Goal: Information Seeking & Learning: Learn about a topic

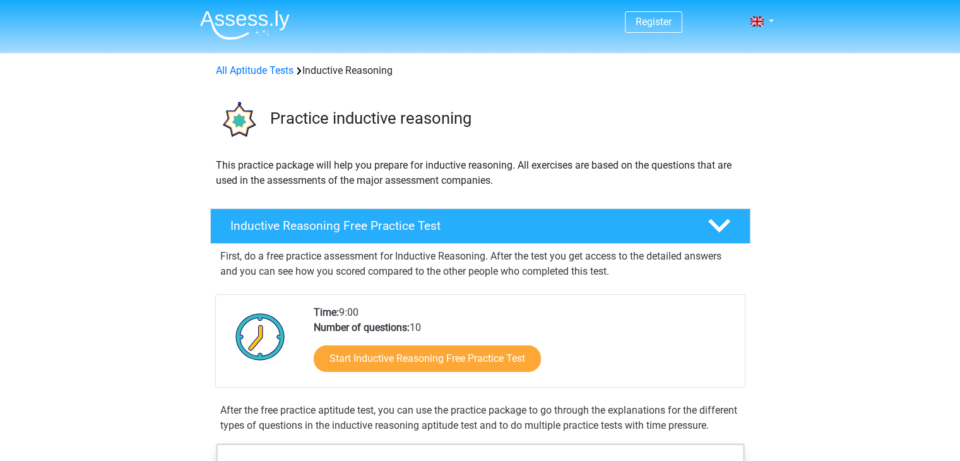
drag, startPoint x: 441, startPoint y: 333, endPoint x: 319, endPoint y: 308, distance: 124.4
click at [319, 308] on div "Time: 9:00 Number of questions: 10 Start Inductive Reasoning Free Practice Test" at bounding box center [524, 346] width 440 height 82
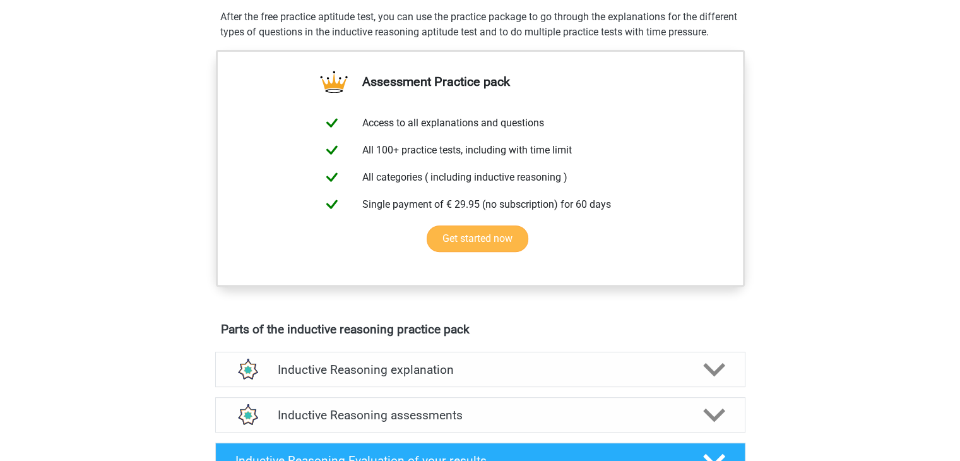
scroll to position [253, 0]
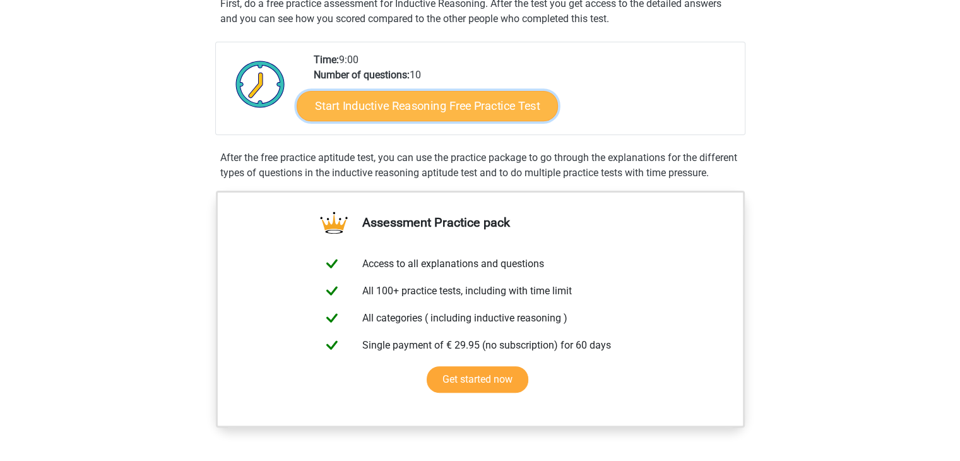
click at [463, 113] on link "Start Inductive Reasoning Free Practice Test" at bounding box center [427, 105] width 261 height 30
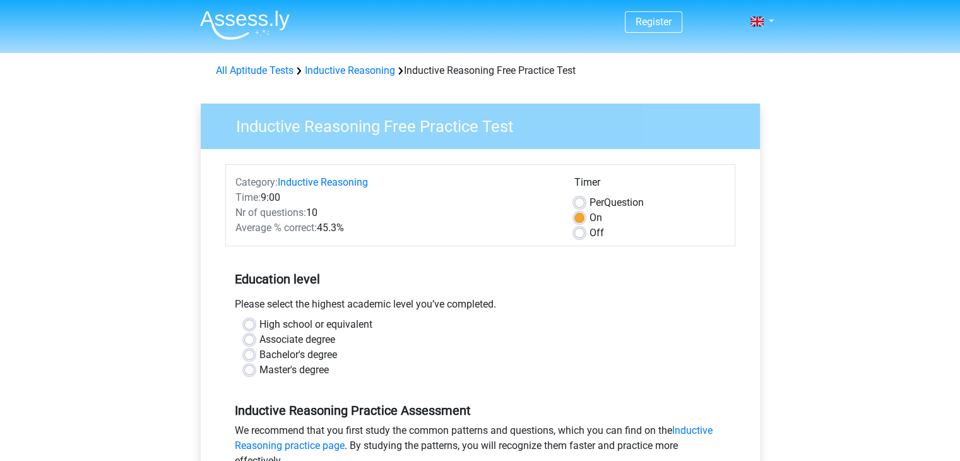
drag, startPoint x: 247, startPoint y: 357, endPoint x: 275, endPoint y: 351, distance: 27.7
click at [259, 357] on label "Bachelor's degree" at bounding box center [298, 354] width 78 height 15
click at [247, 357] on input "Bachelor's degree" at bounding box center [249, 353] width 10 height 13
radio input "true"
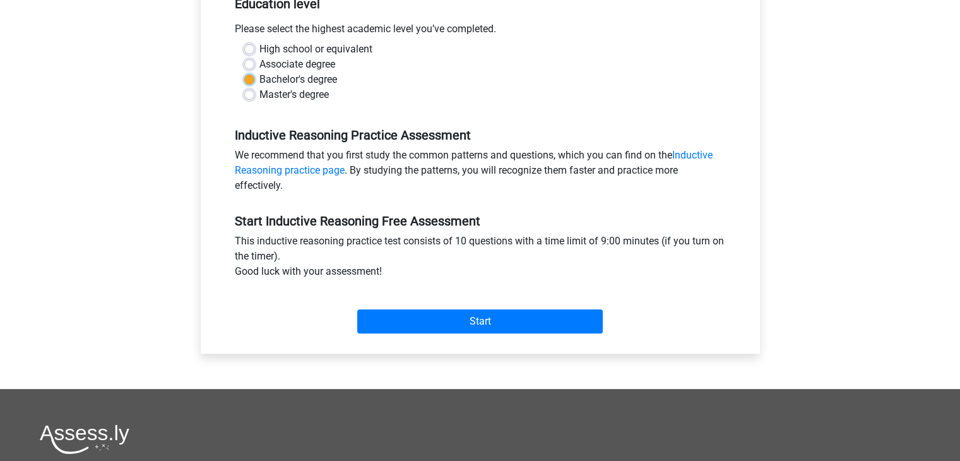
scroll to position [379, 0]
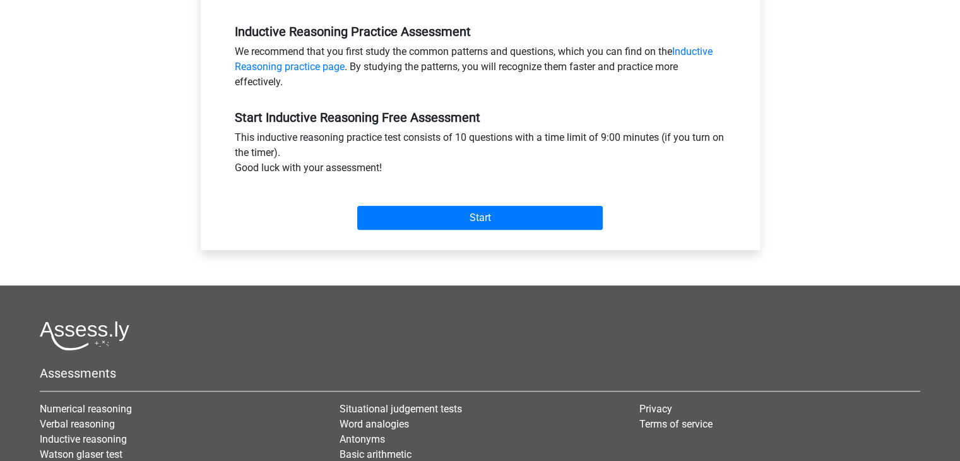
click at [444, 230] on div "Start" at bounding box center [480, 208] width 510 height 54
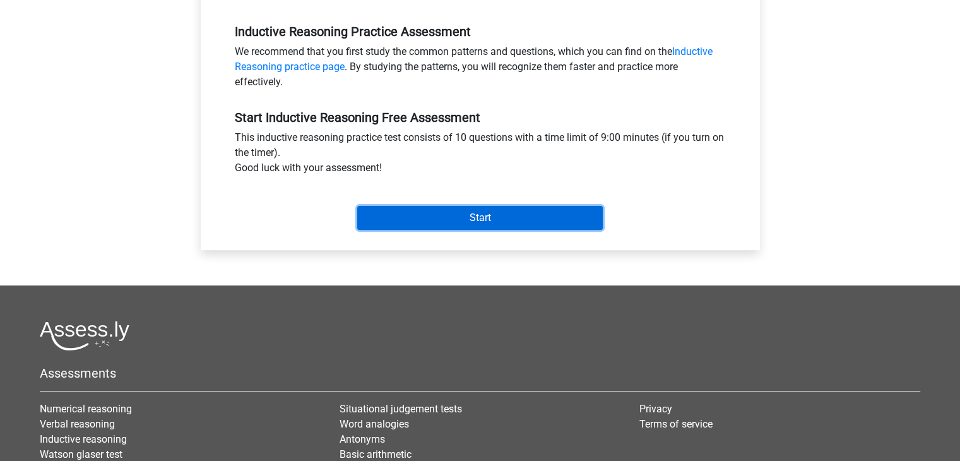
click at [450, 220] on input "Start" at bounding box center [480, 218] width 246 height 24
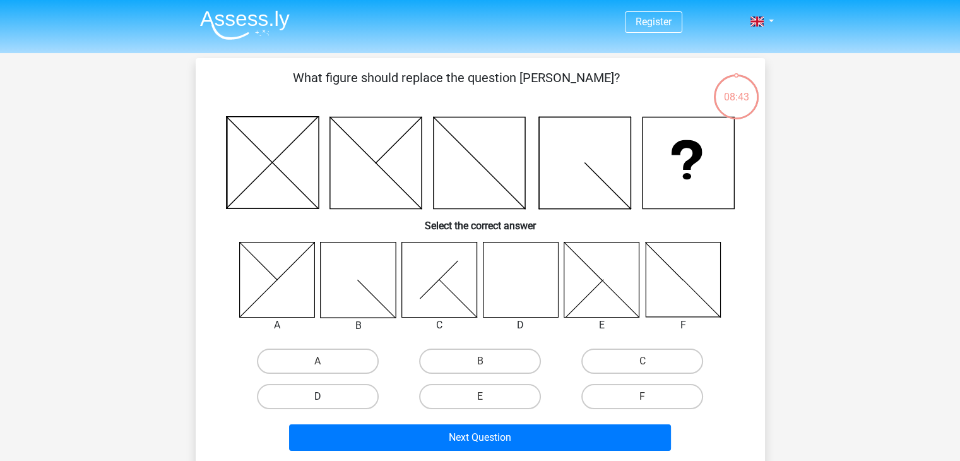
click at [309, 393] on label "D" at bounding box center [318, 396] width 122 height 25
click at [318, 396] on input "D" at bounding box center [322, 400] width 8 height 8
radio input "true"
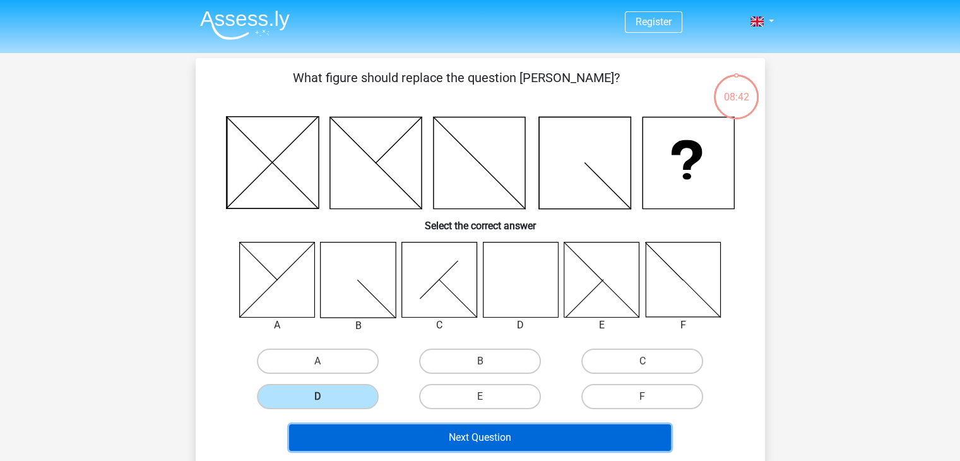
click at [551, 438] on button "Next Question" at bounding box center [480, 437] width 382 height 27
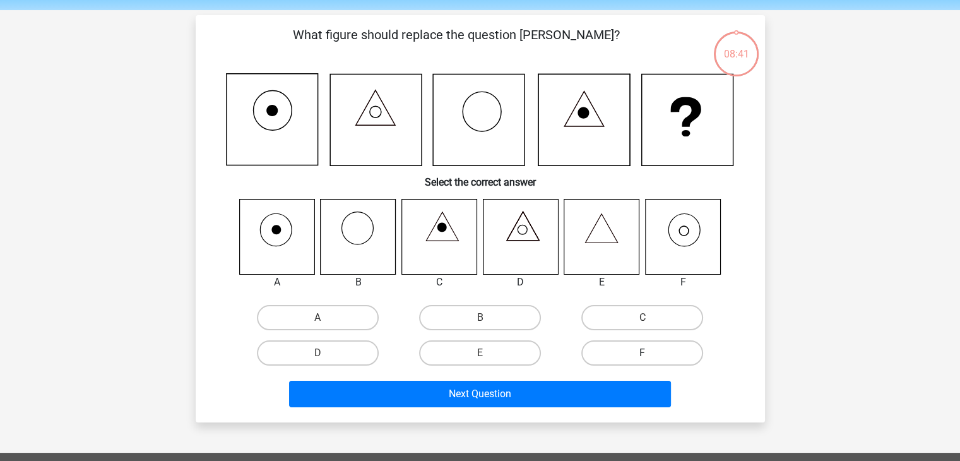
scroll to position [58, 0]
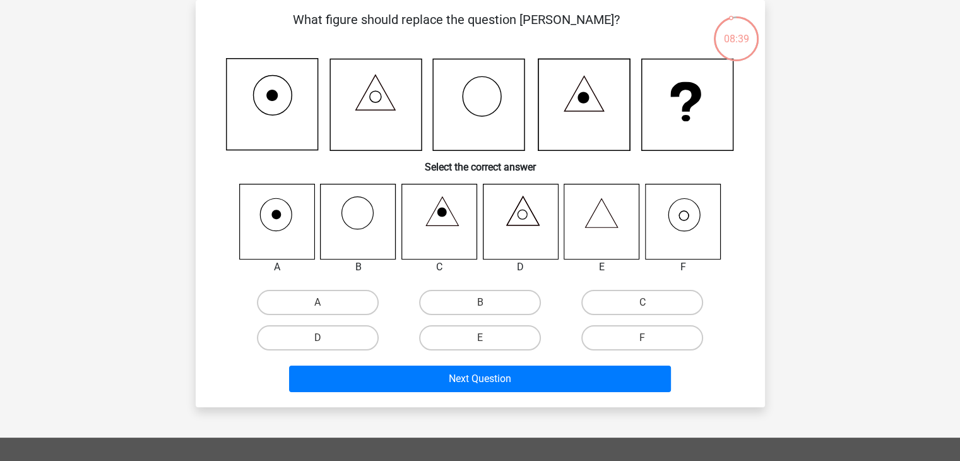
drag, startPoint x: 595, startPoint y: 28, endPoint x: 458, endPoint y: 18, distance: 136.7
click at [458, 18] on p "What figure should replace the question [PERSON_NAME]?" at bounding box center [457, 29] width 482 height 38
click at [686, 339] on label "F" at bounding box center [642, 337] width 122 height 25
click at [651, 339] on input "F" at bounding box center [647, 342] width 8 height 8
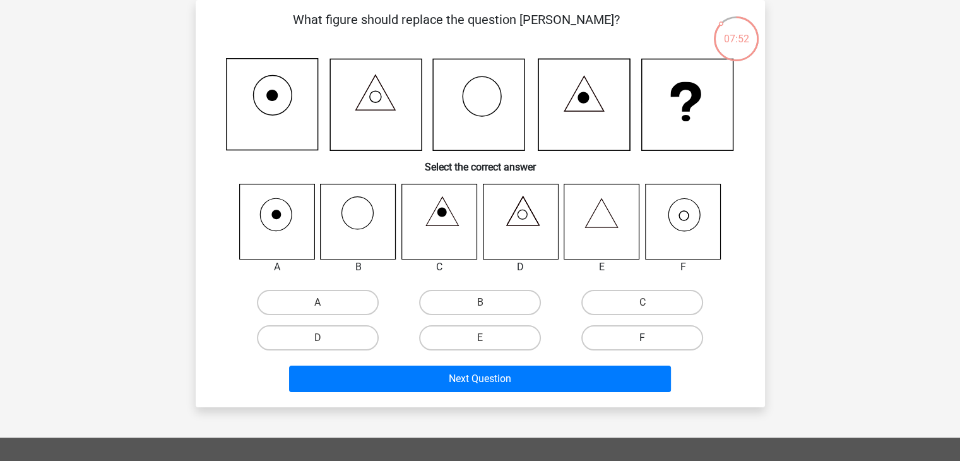
radio input "true"
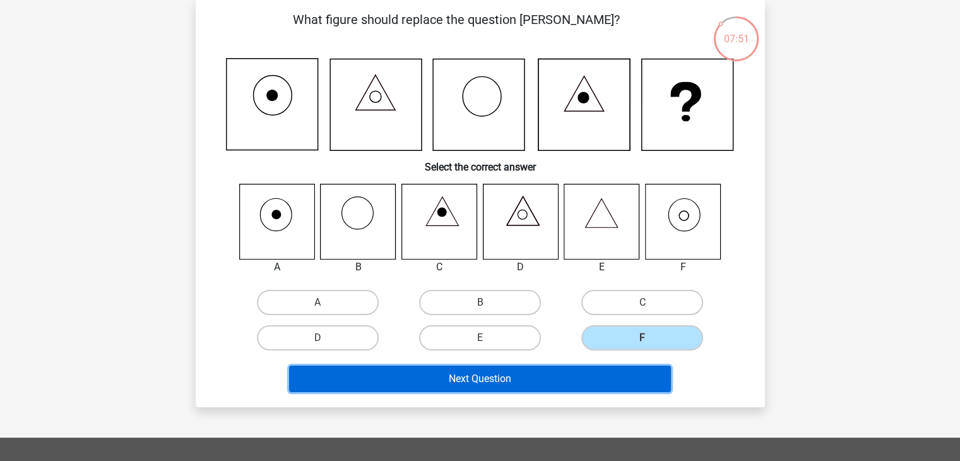
click at [528, 374] on button "Next Question" at bounding box center [480, 379] width 382 height 27
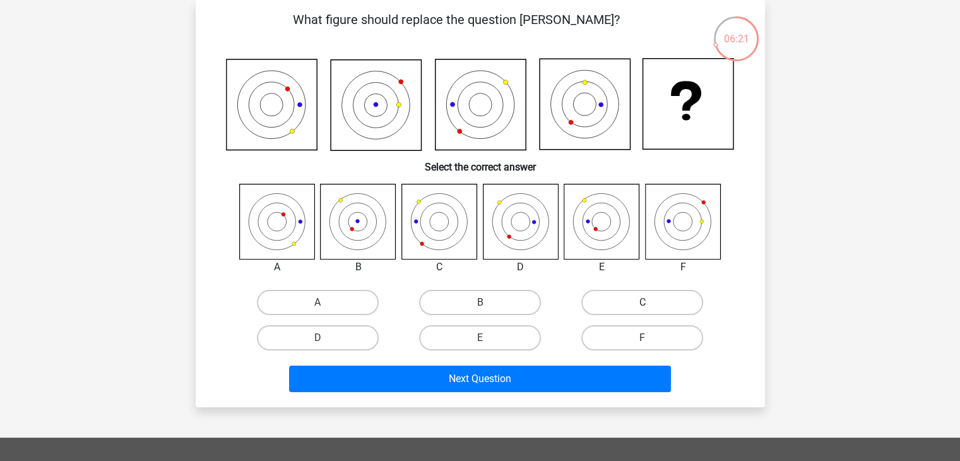
click at [629, 296] on label "C" at bounding box center [642, 302] width 122 height 25
click at [643, 302] on input "C" at bounding box center [647, 306] width 8 height 8
radio input "true"
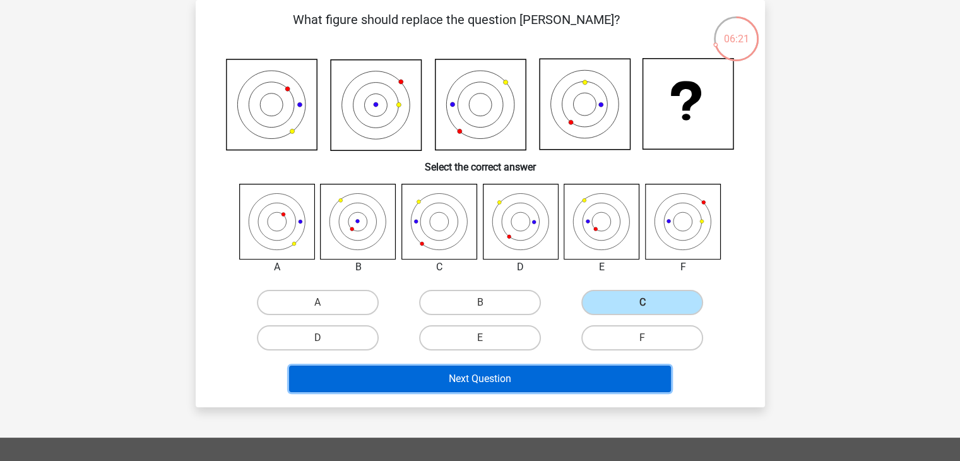
click at [528, 376] on button "Next Question" at bounding box center [480, 379] width 382 height 27
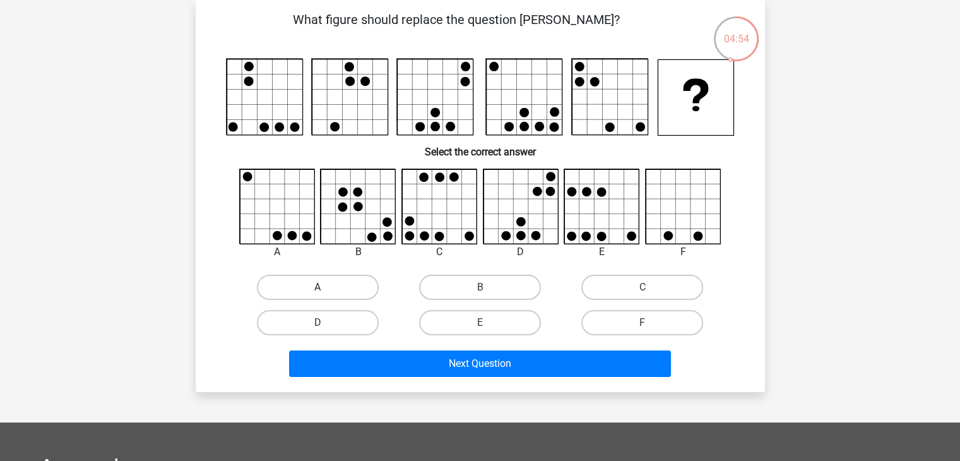
click at [313, 283] on label "A" at bounding box center [318, 287] width 122 height 25
click at [318, 287] on input "A" at bounding box center [322, 291] width 8 height 8
radio input "true"
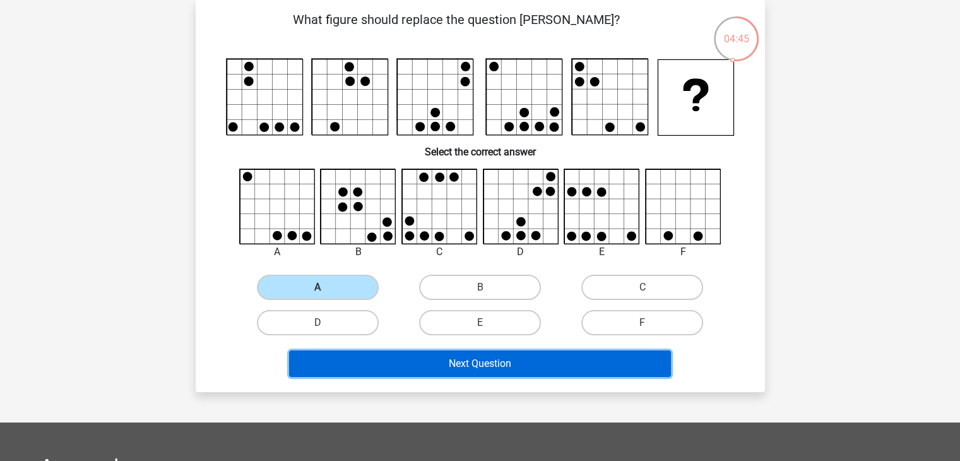
click at [473, 359] on button "Next Question" at bounding box center [480, 363] width 382 height 27
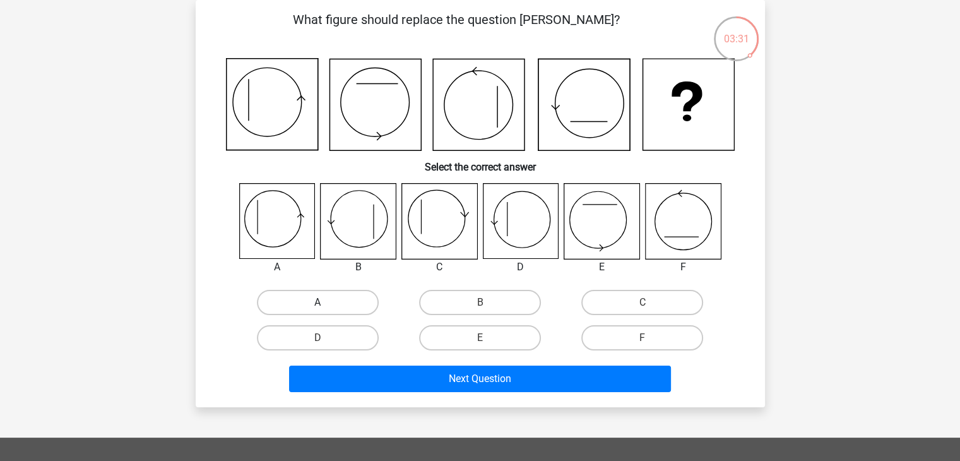
click at [313, 307] on label "A" at bounding box center [318, 302] width 122 height 25
click at [318, 307] on input "A" at bounding box center [322, 306] width 8 height 8
radio input "true"
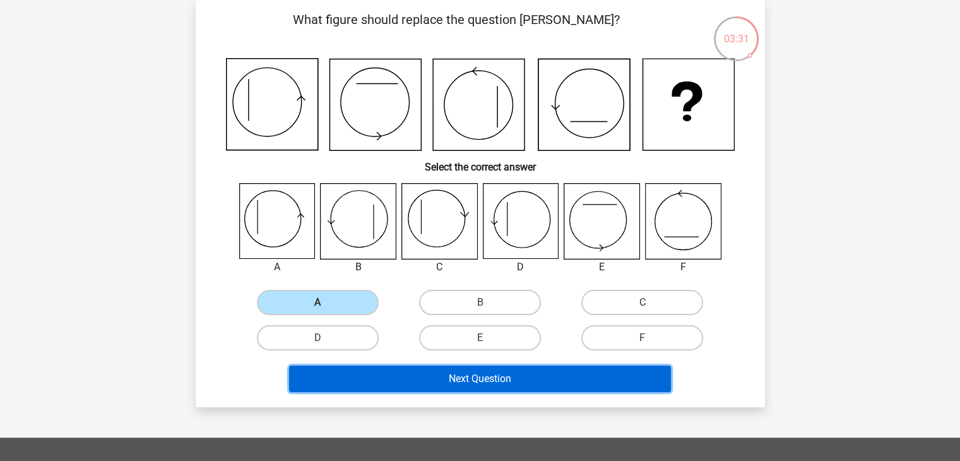
click at [564, 384] on button "Next Question" at bounding box center [480, 379] width 382 height 27
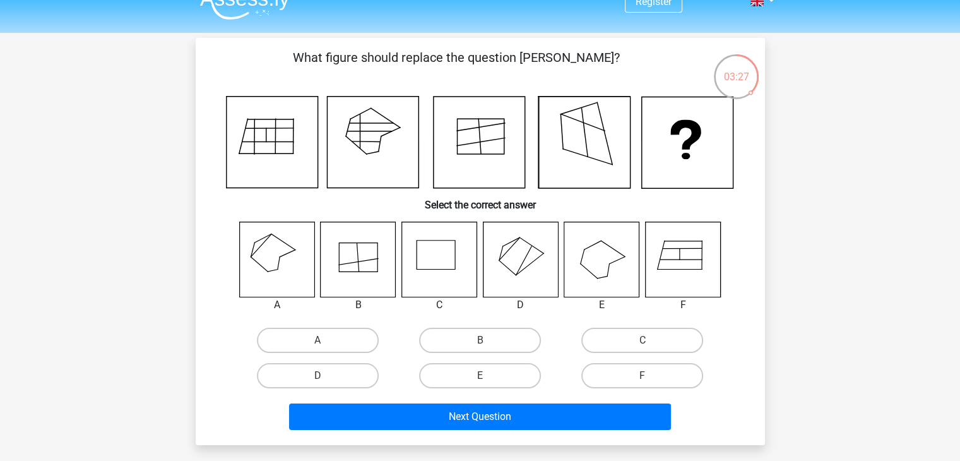
scroll to position [0, 0]
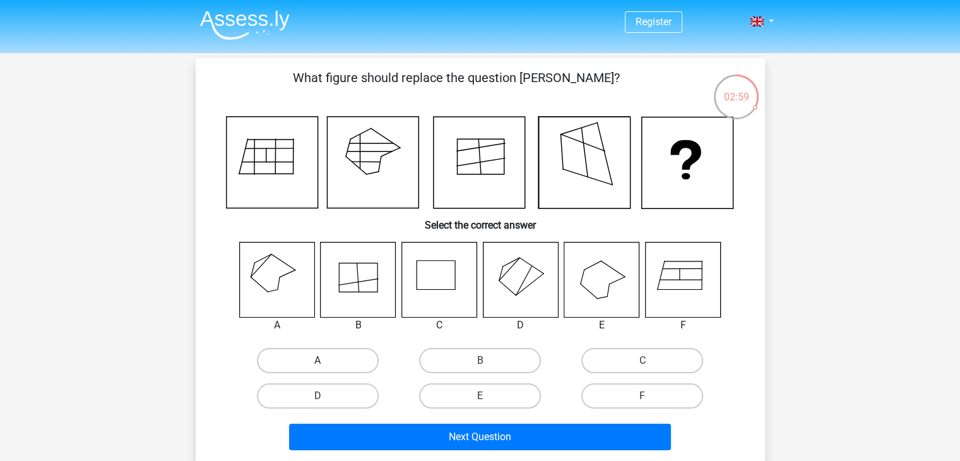
click at [323, 357] on label "A" at bounding box center [318, 360] width 122 height 25
click at [323, 360] on input "A" at bounding box center [322, 364] width 8 height 8
radio input "true"
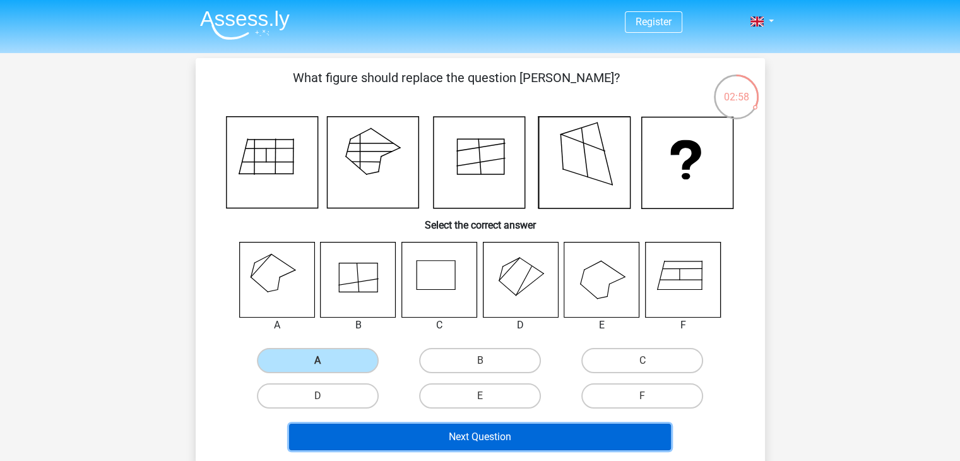
click at [571, 435] on button "Next Question" at bounding box center [480, 437] width 382 height 27
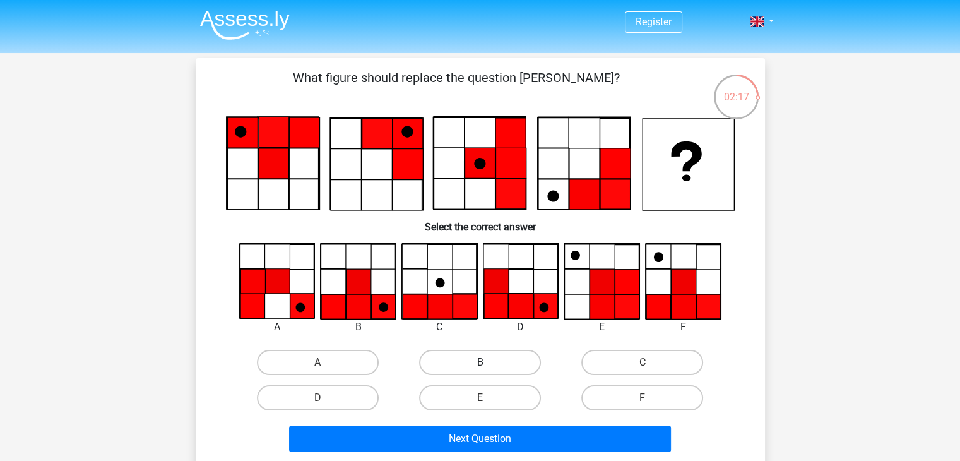
click at [468, 362] on label "B" at bounding box center [480, 362] width 122 height 25
click at [480, 362] on input "B" at bounding box center [484, 366] width 8 height 8
radio input "true"
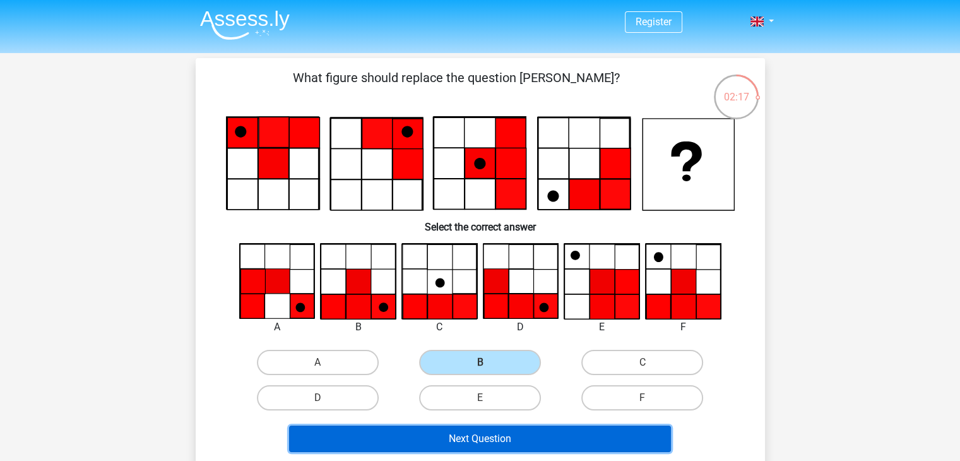
click at [515, 431] on button "Next Question" at bounding box center [480, 439] width 382 height 27
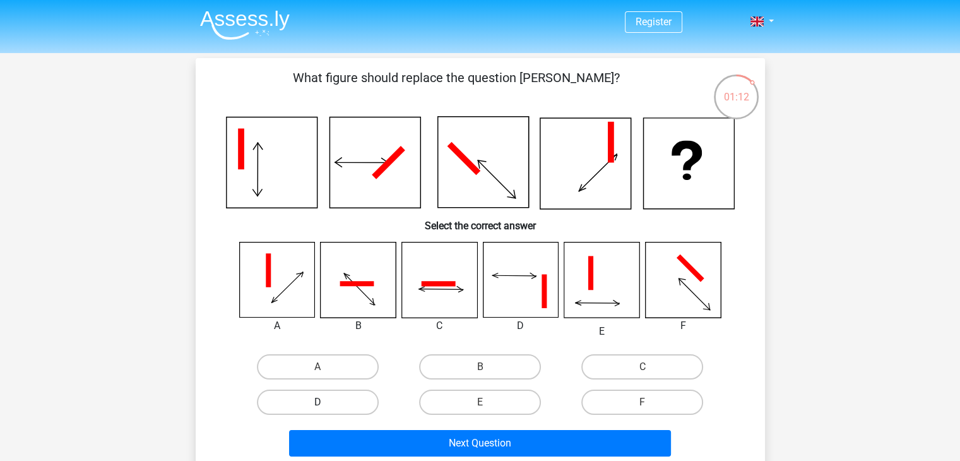
click at [316, 390] on label "D" at bounding box center [318, 402] width 122 height 25
click at [318, 402] on input "D" at bounding box center [322, 406] width 8 height 8
radio input "true"
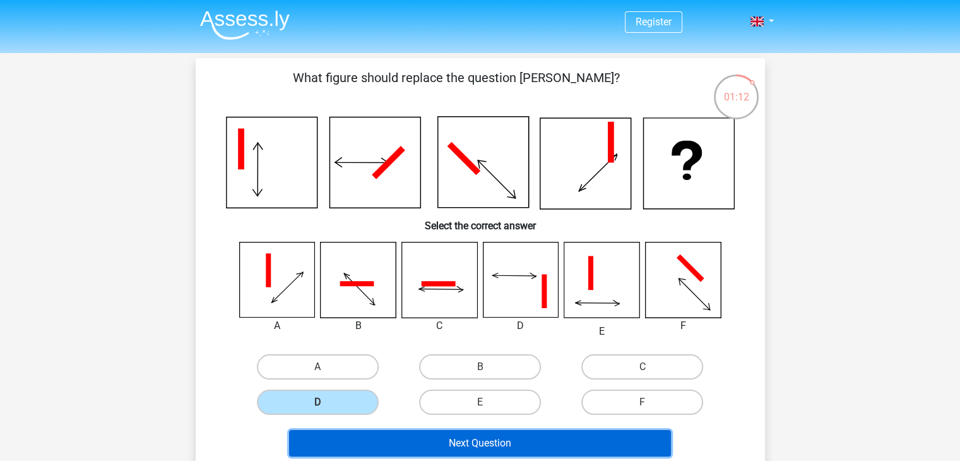
click at [460, 440] on button "Next Question" at bounding box center [480, 443] width 382 height 27
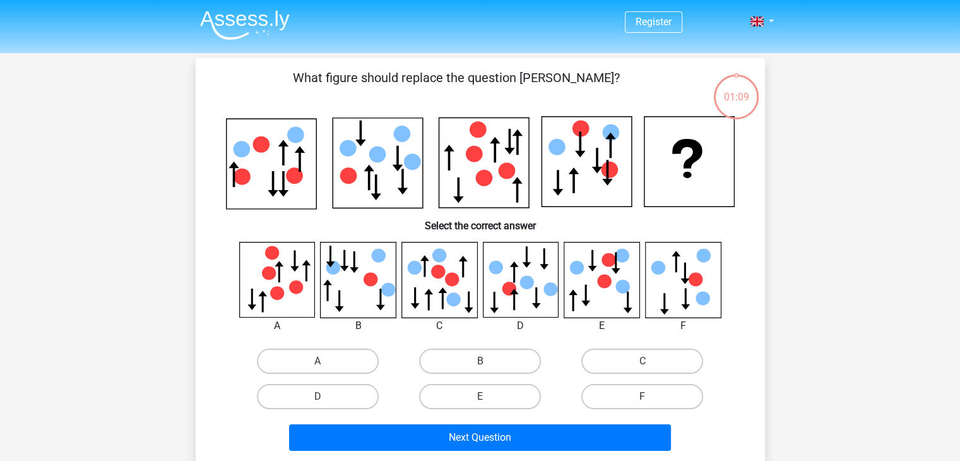
scroll to position [58, 0]
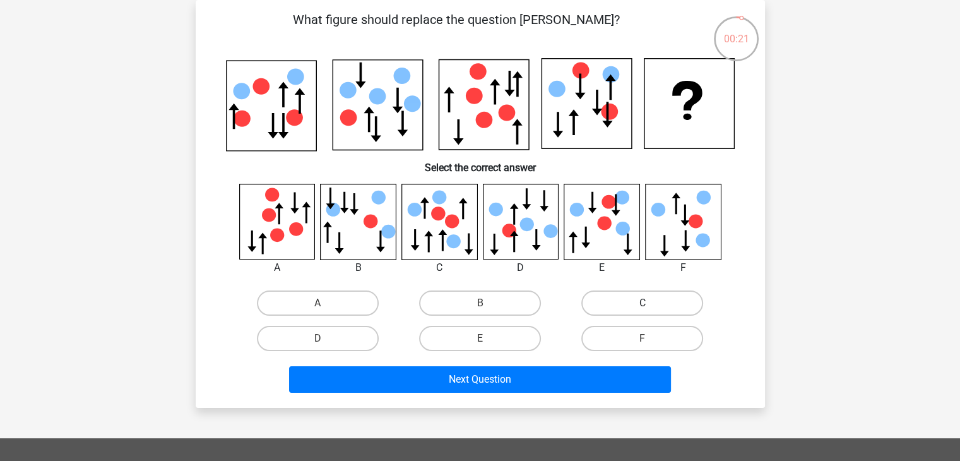
click at [631, 304] on label "C" at bounding box center [642, 302] width 122 height 25
click at [643, 304] on input "C" at bounding box center [647, 307] width 8 height 8
radio input "true"
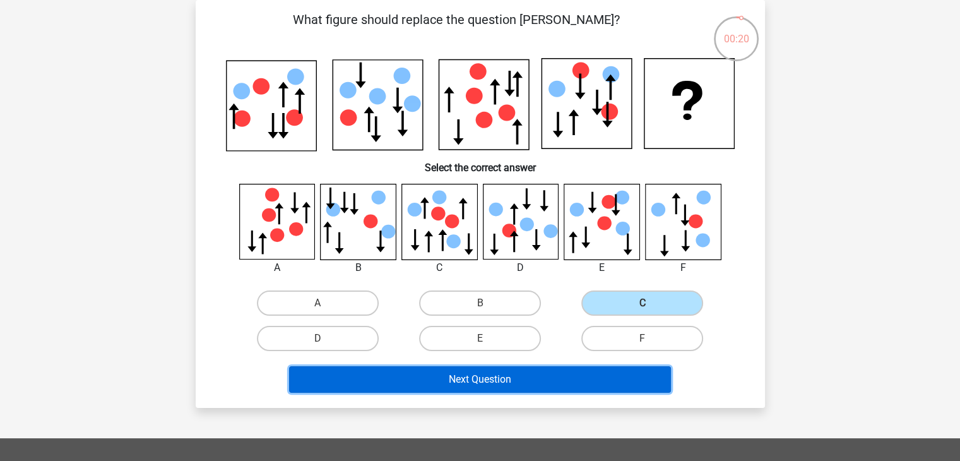
drag, startPoint x: 619, startPoint y: 390, endPoint x: 657, endPoint y: 395, distance: 38.2
click at [619, 389] on button "Next Question" at bounding box center [480, 379] width 382 height 27
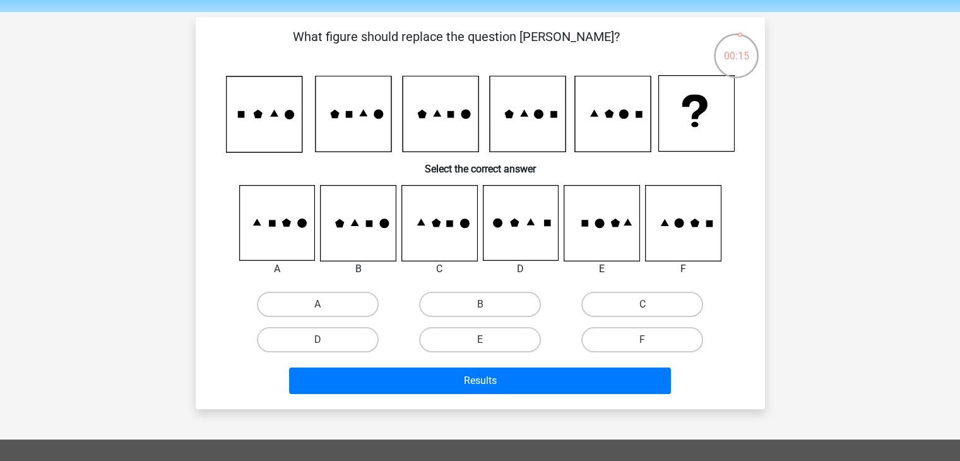
scroll to position [63, 0]
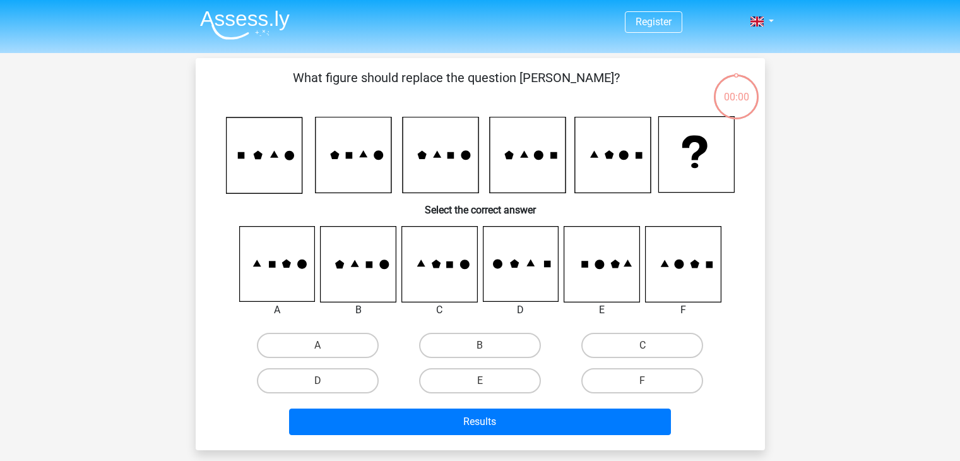
scroll to position [63, 0]
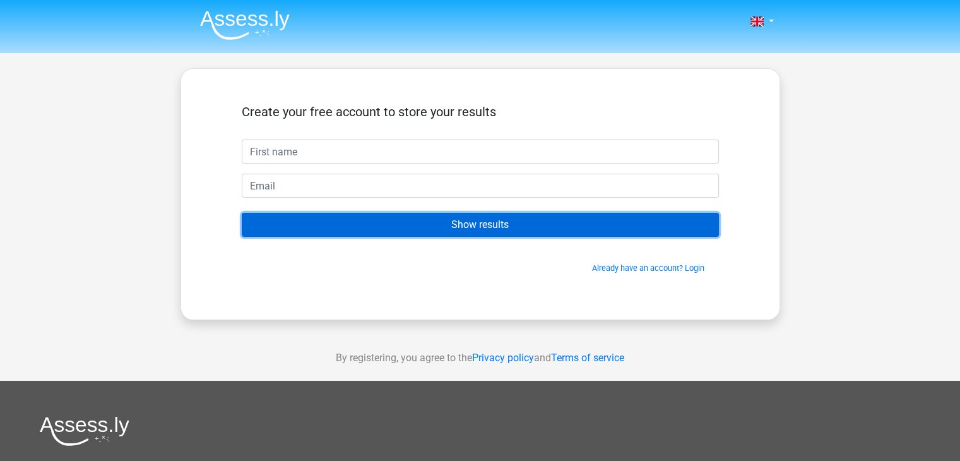
click at [545, 228] on input "Show results" at bounding box center [480, 225] width 477 height 24
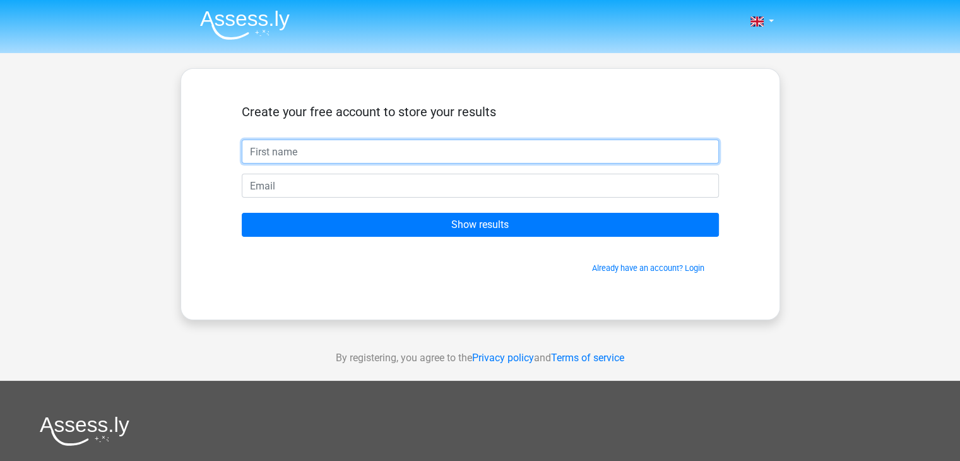
click at [492, 159] on input "text" at bounding box center [480, 152] width 477 height 24
type input "v"
type input "p"
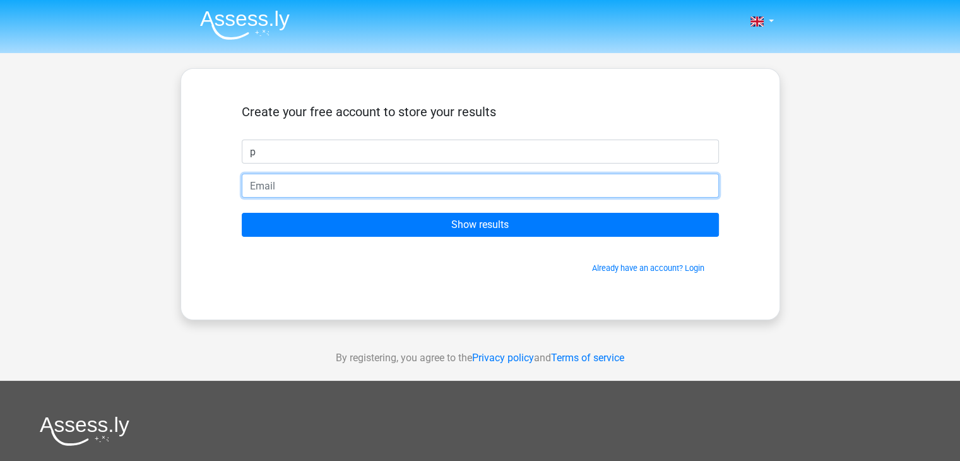
click at [427, 195] on input "email" at bounding box center [480, 186] width 477 height 24
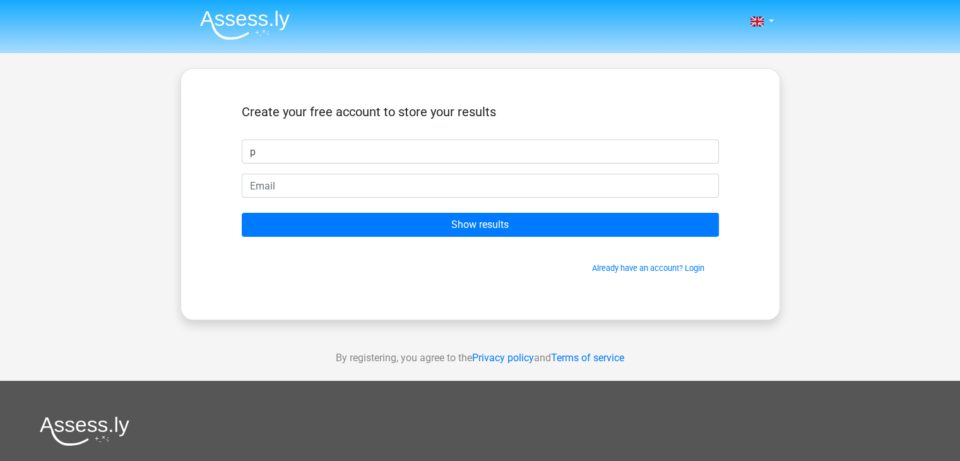
click at [446, 206] on form "Create your free account to store your results p Show results Already have an a…" at bounding box center [480, 189] width 477 height 170
click at [453, 212] on form "Create your free account to store your results p Show results Already have an a…" at bounding box center [480, 189] width 477 height 170
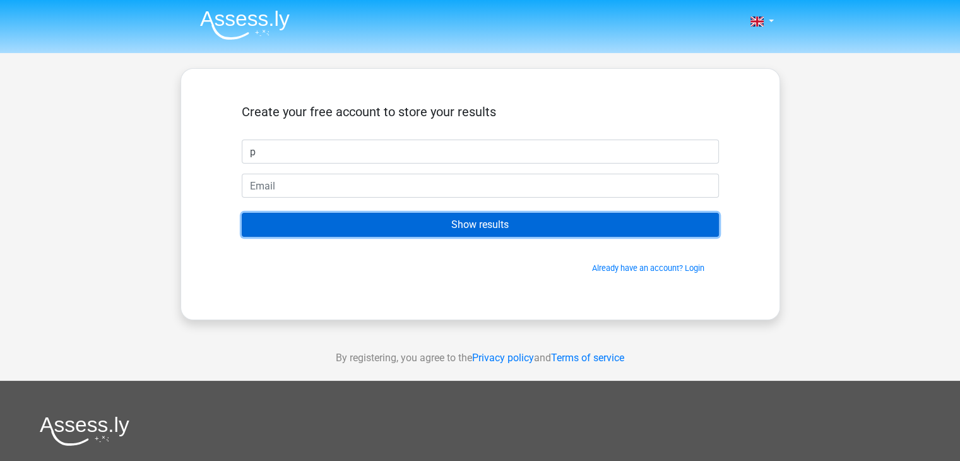
click at [468, 220] on input "Show results" at bounding box center [480, 225] width 477 height 24
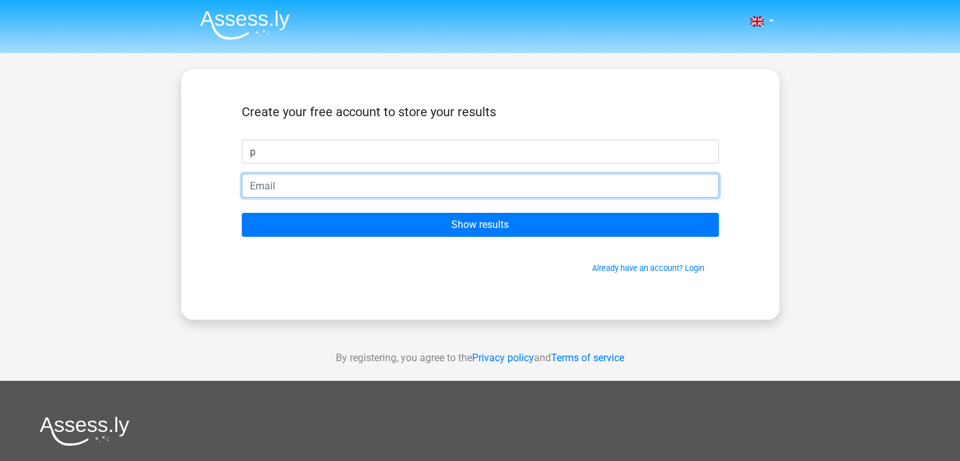
type input "h"
click at [282, 180] on input "poppyplays@gmail.com" at bounding box center [480, 186] width 477 height 24
click at [283, 179] on input "poppyplays@gmail.com" at bounding box center [480, 186] width 477 height 24
click at [277, 182] on input "poppyplays@gmail.com" at bounding box center [480, 186] width 477 height 24
click at [268, 185] on input "poppyplays@gmail.com" at bounding box center [480, 186] width 477 height 24
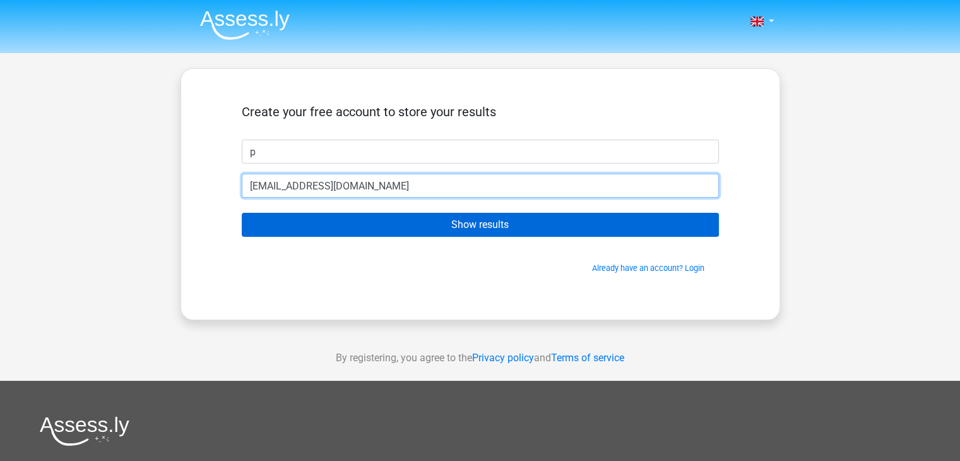
type input "ppyplays@gmail.com"
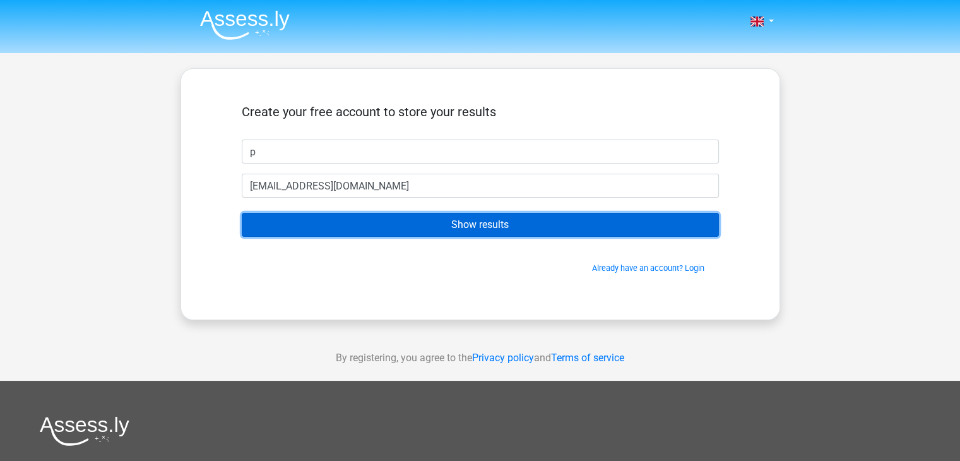
click at [343, 230] on input "Show results" at bounding box center [480, 225] width 477 height 24
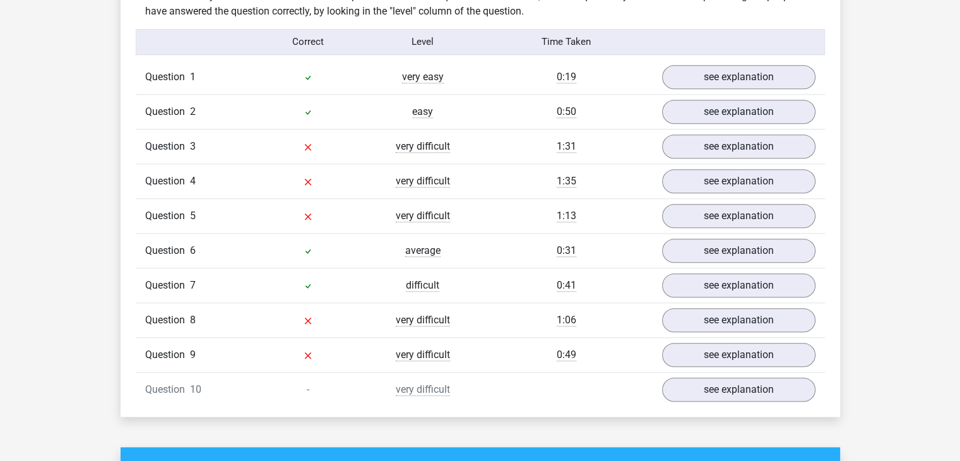
scroll to position [1012, 0]
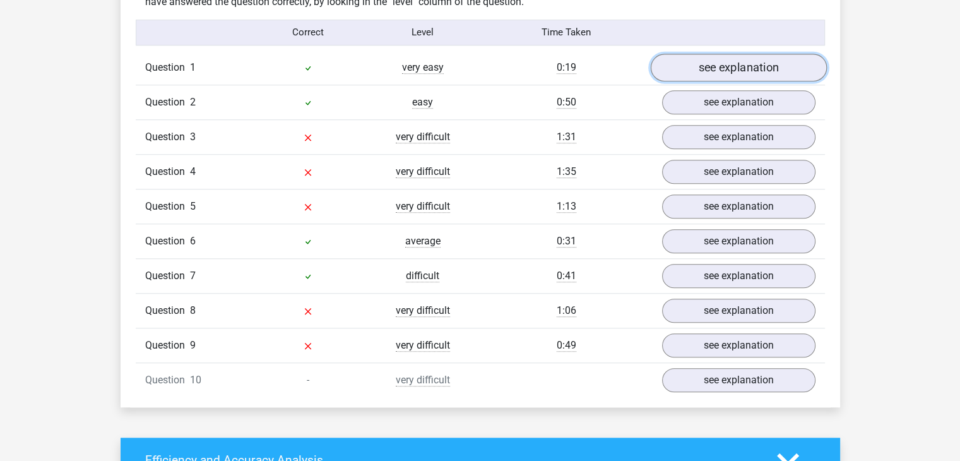
click at [746, 74] on link "see explanation" at bounding box center [738, 68] width 176 height 28
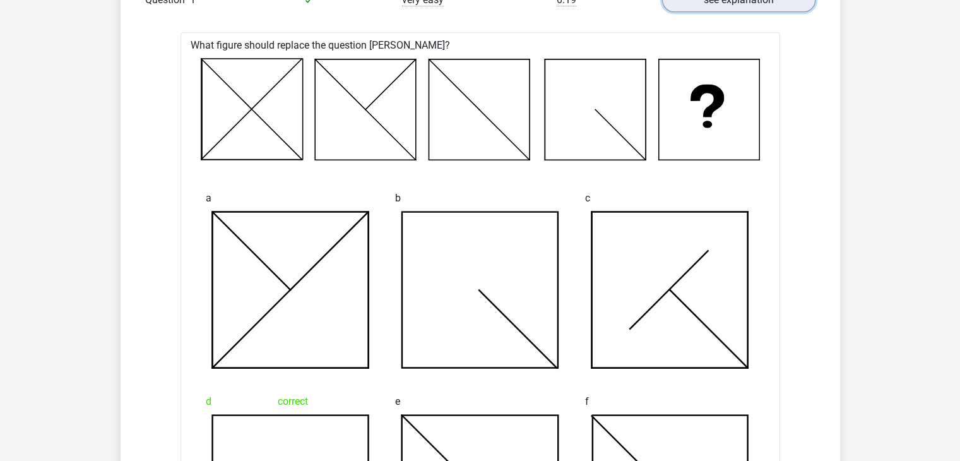
scroll to position [949, 0]
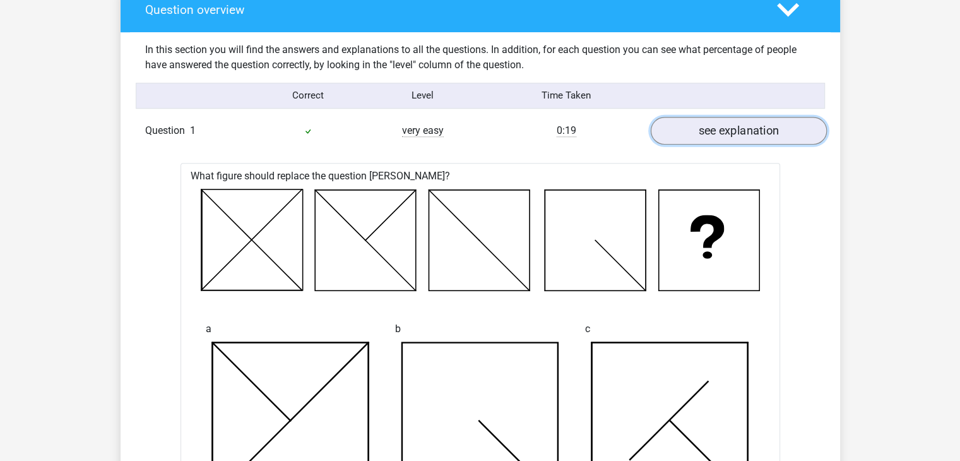
click at [765, 125] on link "see explanation" at bounding box center [738, 131] width 176 height 28
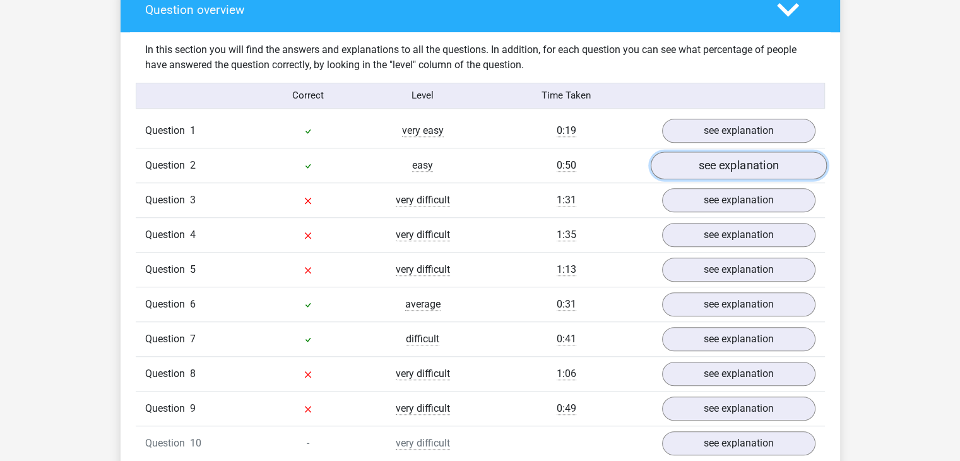
click at [752, 171] on link "see explanation" at bounding box center [738, 166] width 176 height 28
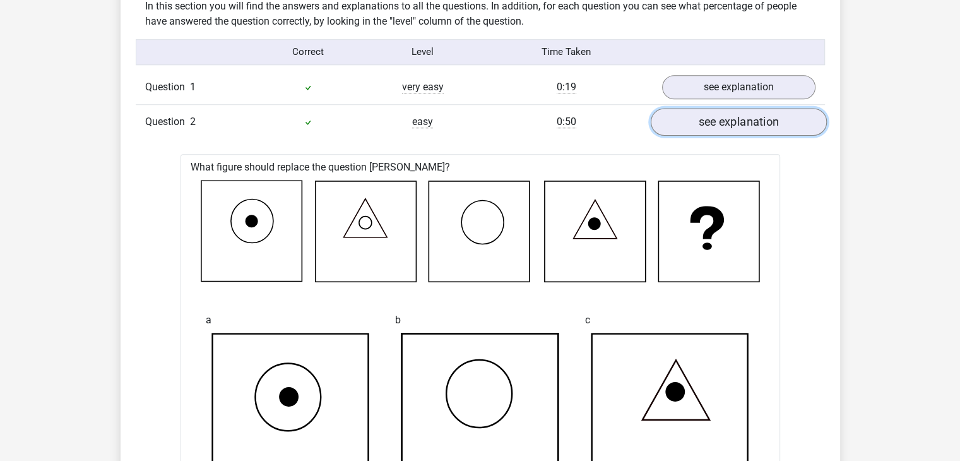
scroll to position [1012, 0]
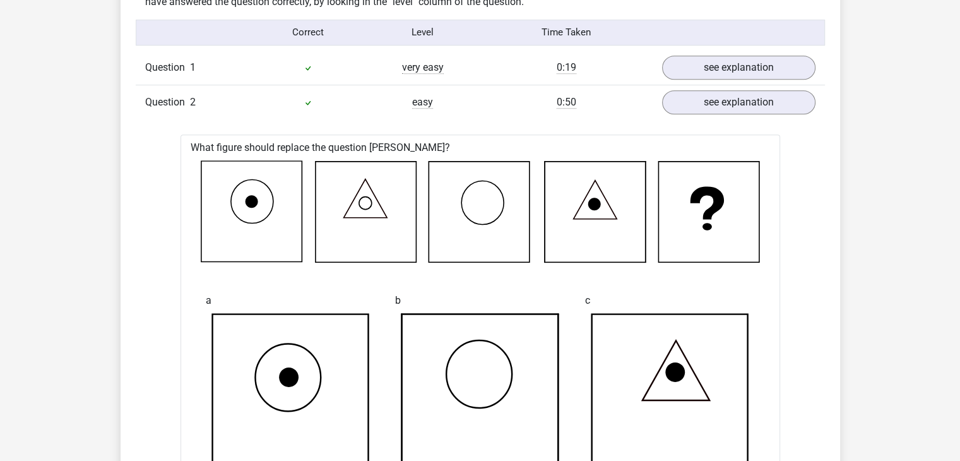
click at [755, 115] on div "Question 2 easy 0:50 see explanation" at bounding box center [480, 102] width 689 height 35
click at [755, 112] on link "see explanation" at bounding box center [738, 102] width 176 height 28
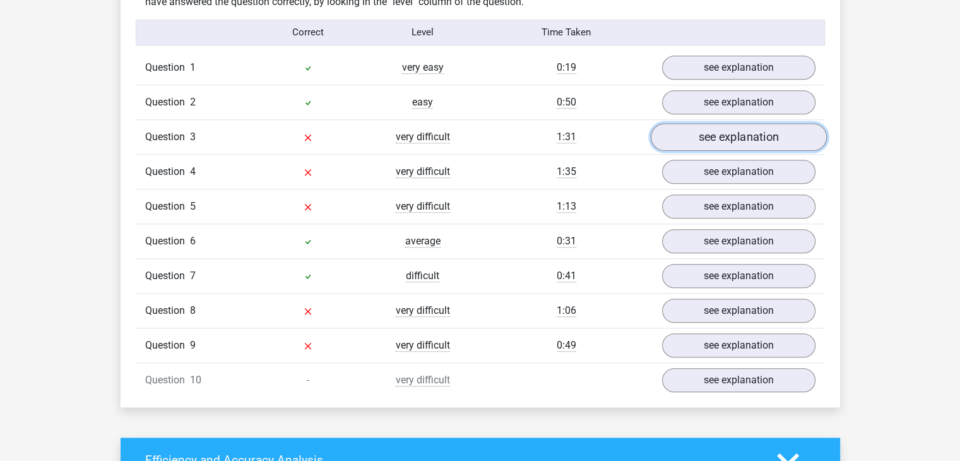
click at [803, 134] on link "see explanation" at bounding box center [738, 137] width 176 height 28
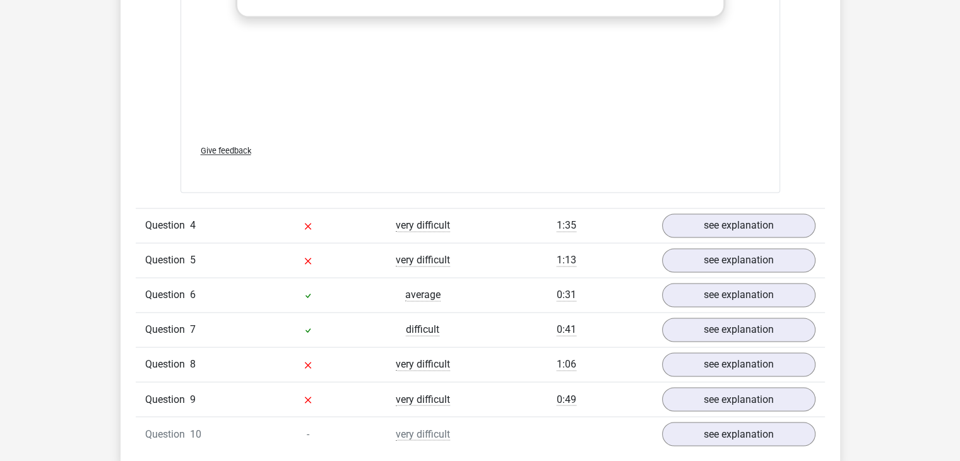
scroll to position [2022, 0]
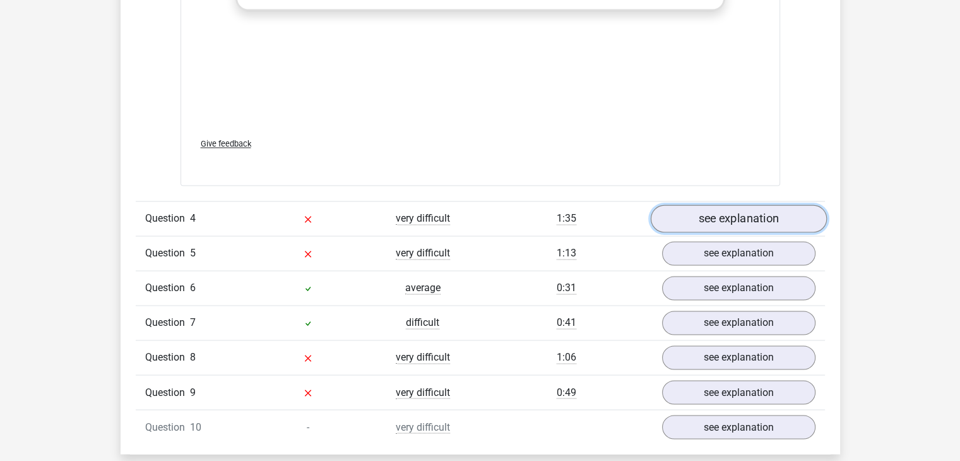
click at [766, 210] on link "see explanation" at bounding box center [738, 219] width 176 height 28
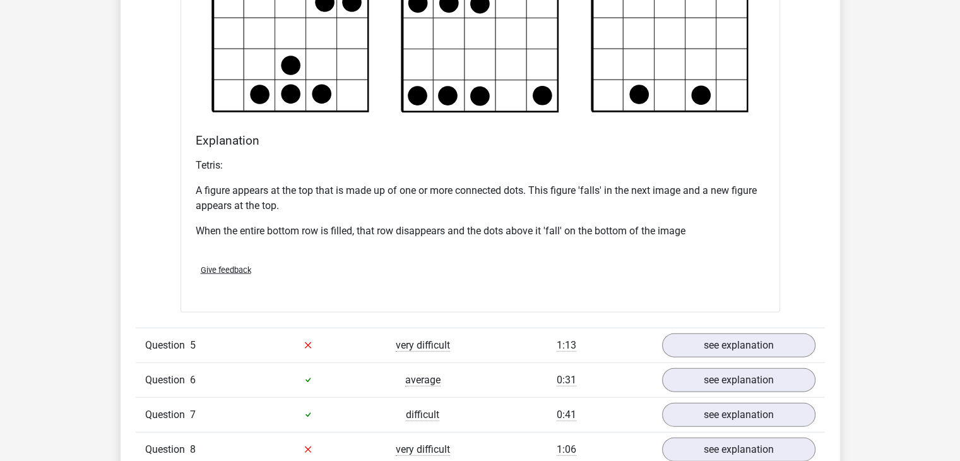
scroll to position [2717, 0]
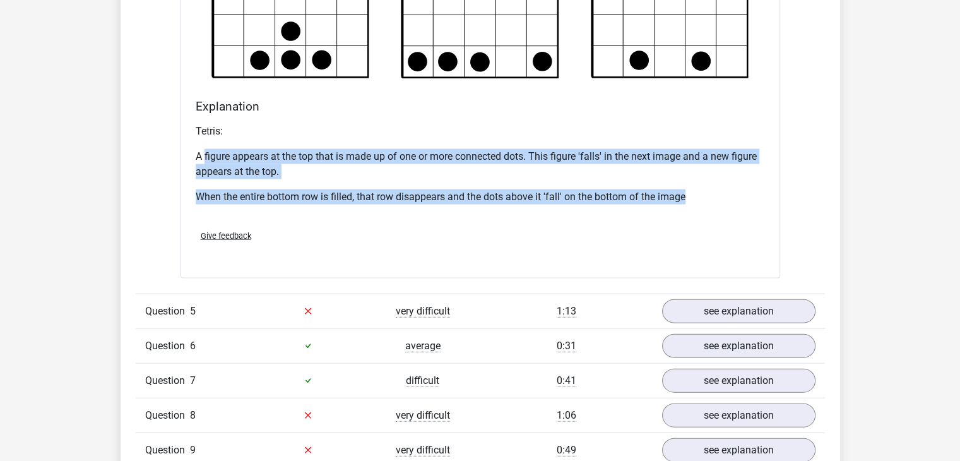
drag, startPoint x: 229, startPoint y: 155, endPoint x: 812, endPoint y: 198, distance: 584.9
drag, startPoint x: 582, startPoint y: 176, endPoint x: 335, endPoint y: 157, distance: 248.2
click at [335, 157] on div "Tetris: A figure appears at the top that is made up of one or more connected do…" at bounding box center [480, 169] width 569 height 101
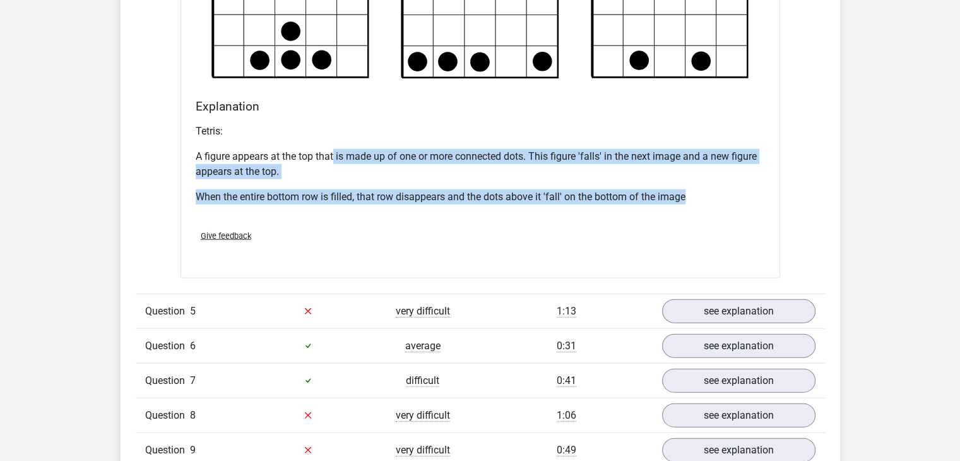
click at [335, 157] on p "A figure appears at the top that is made up of one or more connected dots. This…" at bounding box center [480, 164] width 569 height 30
drag, startPoint x: 470, startPoint y: 164, endPoint x: 753, endPoint y: 207, distance: 285.5
click at [753, 207] on div "Tetris: A figure appears at the top that is made up of one or more connected do…" at bounding box center [480, 169] width 569 height 101
click at [460, 165] on p "A figure appears at the top that is made up of one or more connected dots. This…" at bounding box center [480, 164] width 569 height 30
drag, startPoint x: 428, startPoint y: 158, endPoint x: 751, endPoint y: 191, distance: 324.3
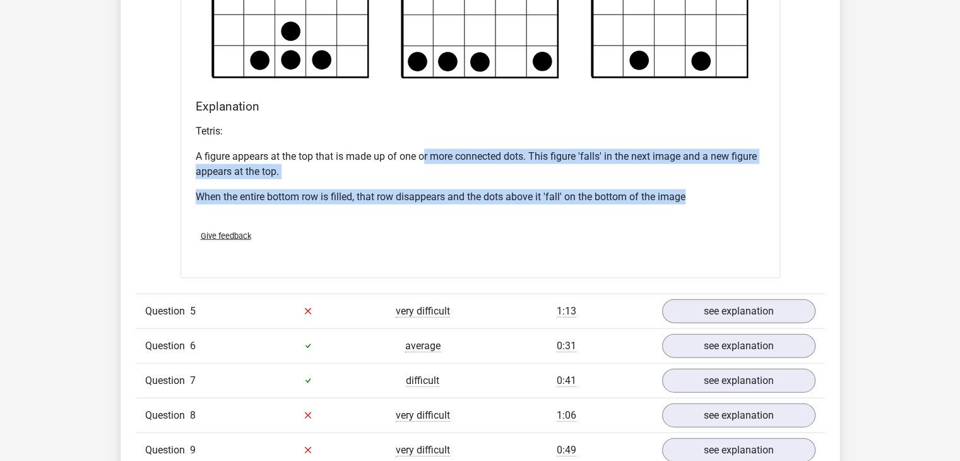
click at [751, 191] on div "Tetris: A figure appears at the top that is made up of one or more connected do…" at bounding box center [480, 169] width 569 height 101
click at [751, 191] on p "When the entire bottom row is filled, that row disappears and the dots above it…" at bounding box center [480, 196] width 569 height 15
drag, startPoint x: 618, startPoint y: 165, endPoint x: 452, endPoint y: 143, distance: 167.5
click at [452, 143] on div "Tetris: A figure appears at the top that is made up of one or more connected do…" at bounding box center [480, 169] width 569 height 101
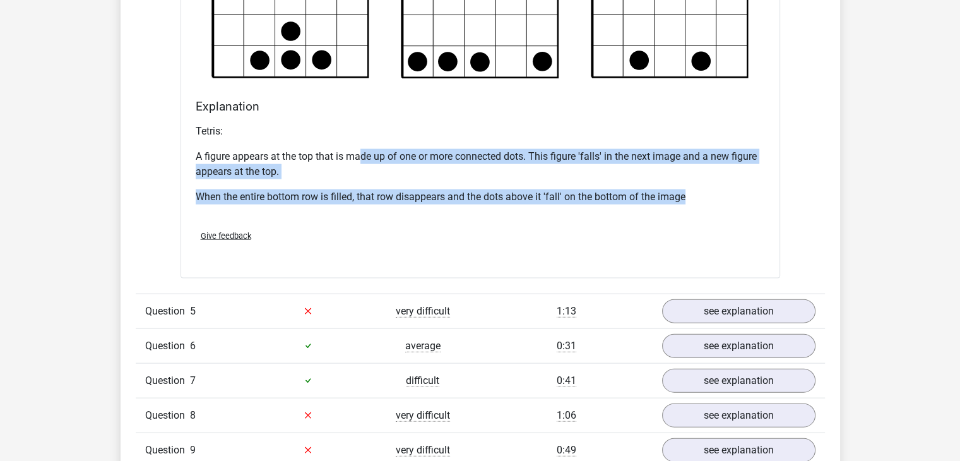
drag, startPoint x: 360, startPoint y: 144, endPoint x: 739, endPoint y: 182, distance: 380.7
click at [739, 182] on div "Tetris: A figure appears at the top that is made up of one or more connected do…" at bounding box center [480, 169] width 569 height 101
drag, startPoint x: 702, startPoint y: 186, endPoint x: 184, endPoint y: 137, distance: 520.7
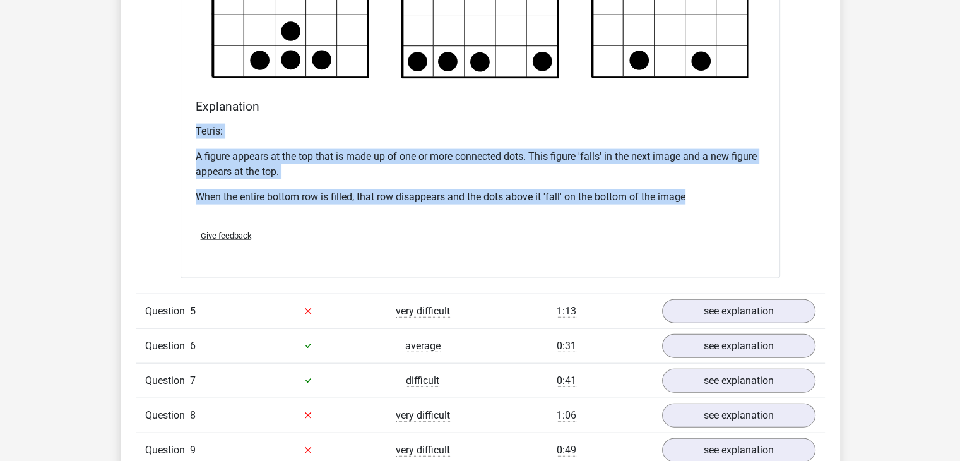
drag, startPoint x: 320, startPoint y: 148, endPoint x: 717, endPoint y: 198, distance: 399.6
click at [717, 198] on div "Tetris: A figure appears at the top that is made up of one or more connected do…" at bounding box center [480, 169] width 569 height 101
click at [717, 198] on p "When the entire bottom row is filled, that row disappears and the dots above it…" at bounding box center [480, 196] width 569 height 15
drag, startPoint x: 736, startPoint y: 198, endPoint x: 380, endPoint y: 150, distance: 359.3
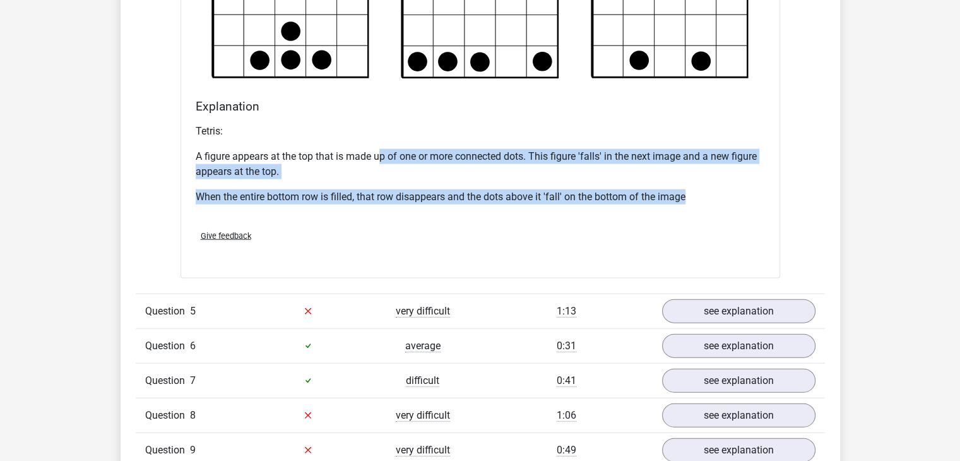
click at [380, 150] on div "Tetris: A figure appears at the top that is made up of one or more connected do…" at bounding box center [480, 169] width 569 height 101
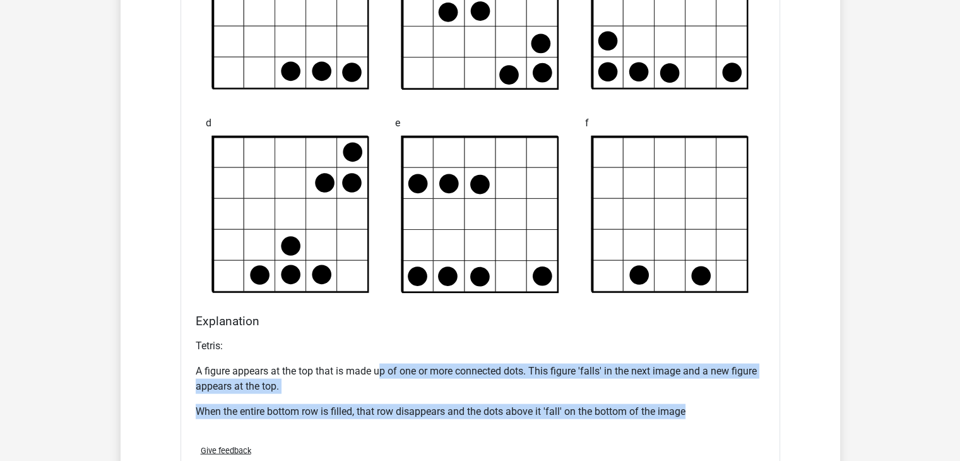
scroll to position [2527, 0]
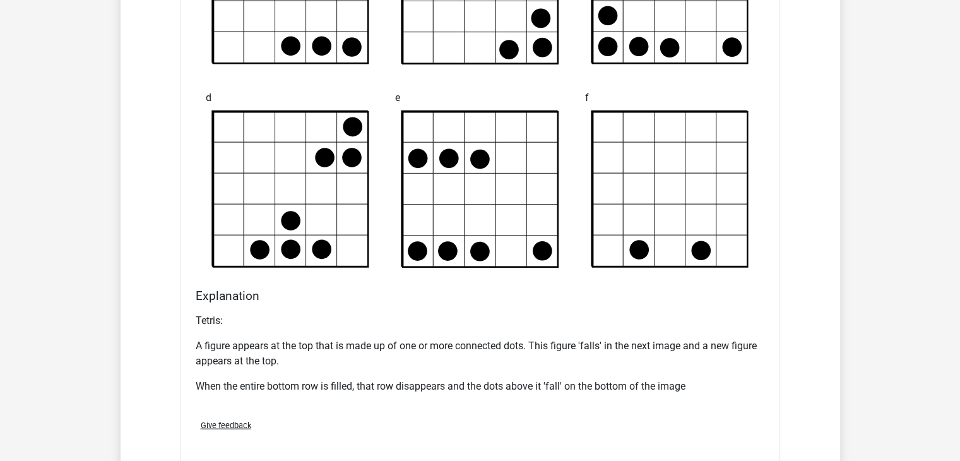
click at [222, 347] on p "A figure appears at the top that is made up of one or more connected dots. This…" at bounding box center [480, 353] width 569 height 30
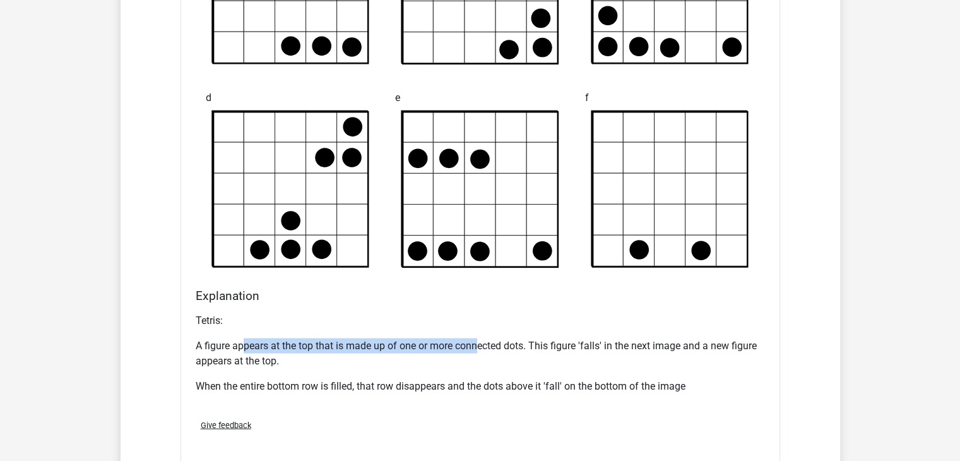
drag, startPoint x: 247, startPoint y: 337, endPoint x: 477, endPoint y: 344, distance: 229.9
click at [477, 344] on p "A figure appears at the top that is made up of one or more connected dots. This…" at bounding box center [480, 353] width 569 height 30
drag, startPoint x: 432, startPoint y: 343, endPoint x: 323, endPoint y: 343, distance: 109.2
click at [323, 343] on p "A figure appears at the top that is made up of one or more connected dots. This…" at bounding box center [480, 353] width 569 height 30
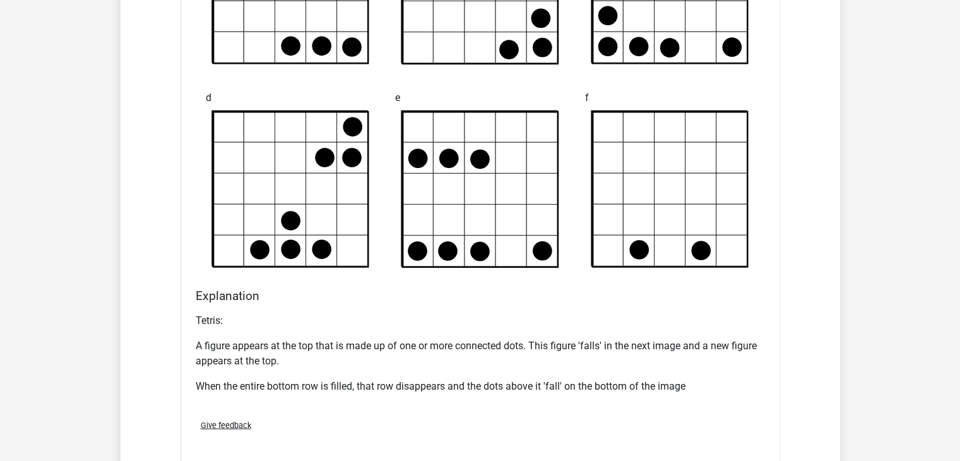
click at [308, 343] on p "A figure appears at the top that is made up of one or more connected dots. This…" at bounding box center [480, 353] width 569 height 30
drag, startPoint x: 289, startPoint y: 343, endPoint x: 431, endPoint y: 343, distance: 142.1
click at [431, 343] on p "A figure appears at the top that is made up of one or more connected dots. This…" at bounding box center [480, 353] width 569 height 30
click at [432, 343] on p "A figure appears at the top that is made up of one or more connected dots. This…" at bounding box center [480, 353] width 569 height 30
click at [406, 342] on p "A figure appears at the top that is made up of one or more connected dots. This…" at bounding box center [480, 353] width 569 height 30
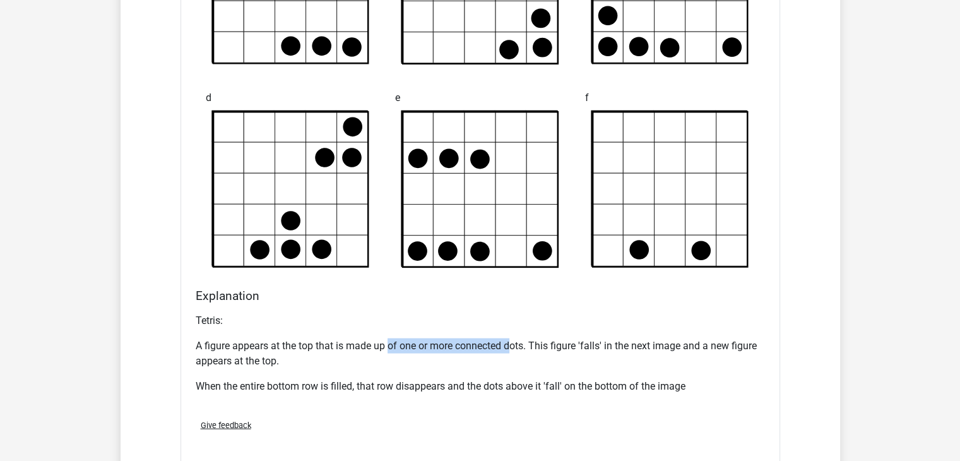
drag, startPoint x: 389, startPoint y: 342, endPoint x: 514, endPoint y: 343, distance: 125.0
click at [514, 343] on p "A figure appears at the top that is made up of one or more connected dots. This…" at bounding box center [480, 353] width 569 height 30
drag, startPoint x: 519, startPoint y: 342, endPoint x: 338, endPoint y: 342, distance: 180.6
click at [338, 342] on p "A figure appears at the top that is made up of one or more connected dots. This…" at bounding box center [480, 353] width 569 height 30
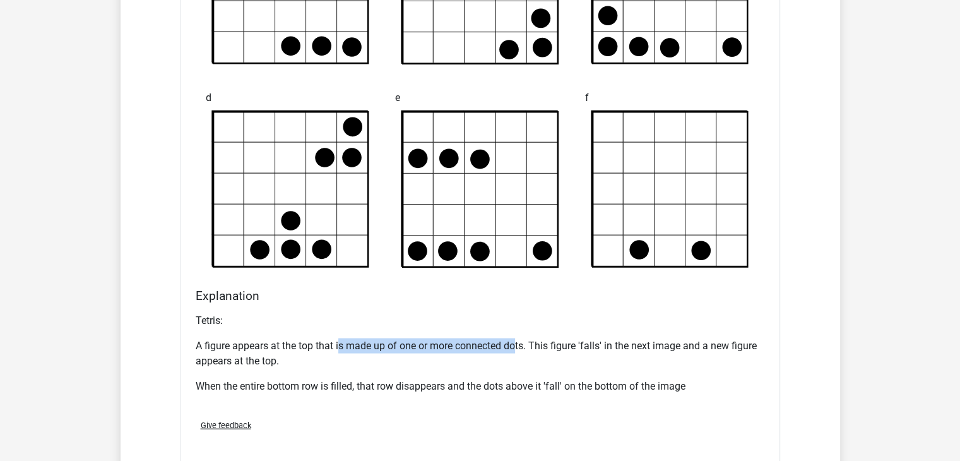
click at [338, 342] on p "A figure appears at the top that is made up of one or more connected dots. This…" at bounding box center [480, 353] width 569 height 30
drag, startPoint x: 319, startPoint y: 343, endPoint x: 545, endPoint y: 349, distance: 226.1
click at [545, 349] on p "A figure appears at the top that is made up of one or more connected dots. This…" at bounding box center [480, 353] width 569 height 30
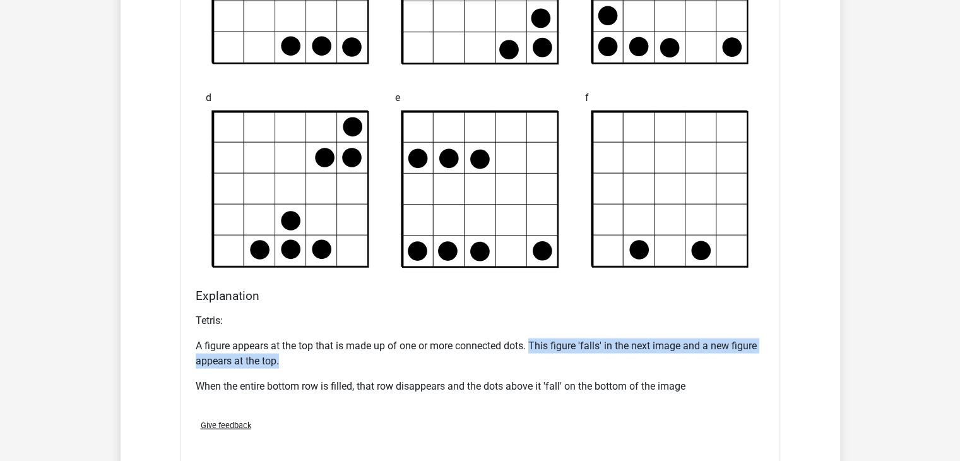
drag, startPoint x: 553, startPoint y: 343, endPoint x: 734, endPoint y: 354, distance: 180.9
click at [734, 354] on p "A figure appears at the top that is made up of one or more connected dots. This…" at bounding box center [480, 353] width 569 height 30
click at [734, 353] on p "A figure appears at the top that is made up of one or more connected dots. This…" at bounding box center [480, 353] width 569 height 30
click at [744, 351] on p "A figure appears at the top that is made up of one or more connected dots. This…" at bounding box center [480, 353] width 569 height 30
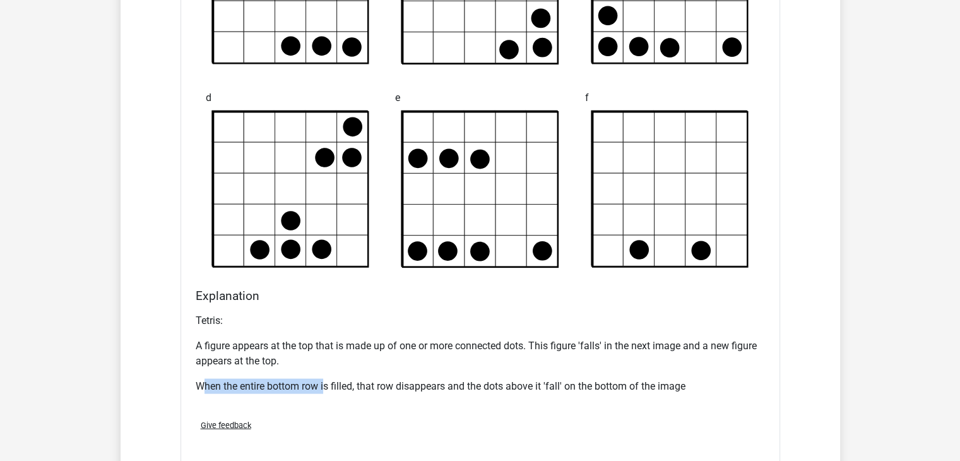
drag, startPoint x: 306, startPoint y: 383, endPoint x: 326, endPoint y: 383, distance: 20.8
click at [326, 383] on p "When the entire bottom row is filled, that row disappears and the dots above it…" at bounding box center [480, 386] width 569 height 15
drag, startPoint x: 385, startPoint y: 386, endPoint x: 421, endPoint y: 387, distance: 36.0
click at [421, 387] on p "When the entire bottom row is filled, that row disappears and the dots above it…" at bounding box center [480, 386] width 569 height 15
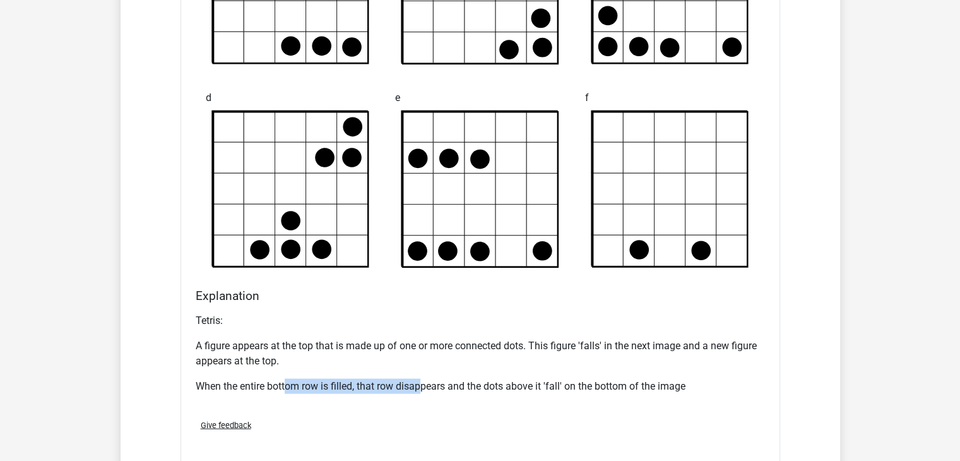
click at [421, 387] on p "When the entire bottom row is filled, that row disappears and the dots above it…" at bounding box center [480, 386] width 569 height 15
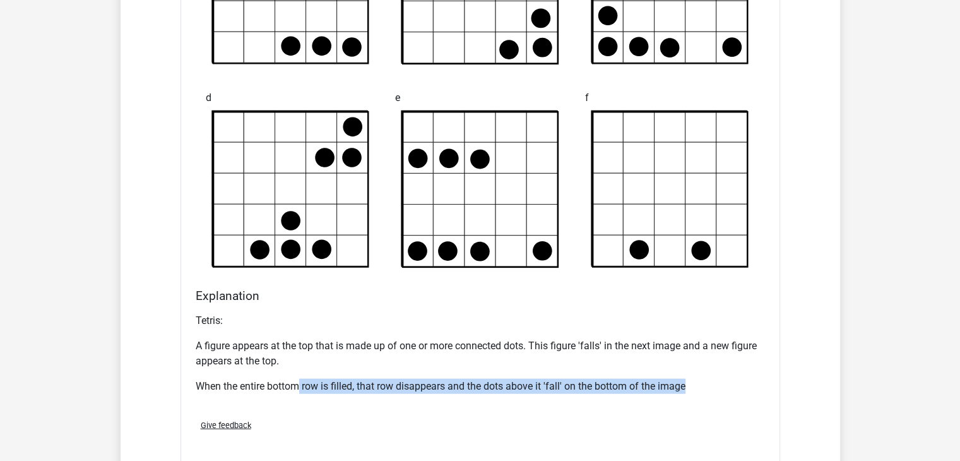
drag, startPoint x: 298, startPoint y: 381, endPoint x: 715, endPoint y: 387, distance: 417.3
click at [715, 387] on p "When the entire bottom row is filled, that row disappears and the dots above it…" at bounding box center [480, 386] width 569 height 15
drag, startPoint x: 715, startPoint y: 387, endPoint x: 302, endPoint y: 371, distance: 413.8
click at [302, 371] on div "Tetris: A figure appears at the top that is made up of one or more connected do…" at bounding box center [480, 358] width 569 height 101
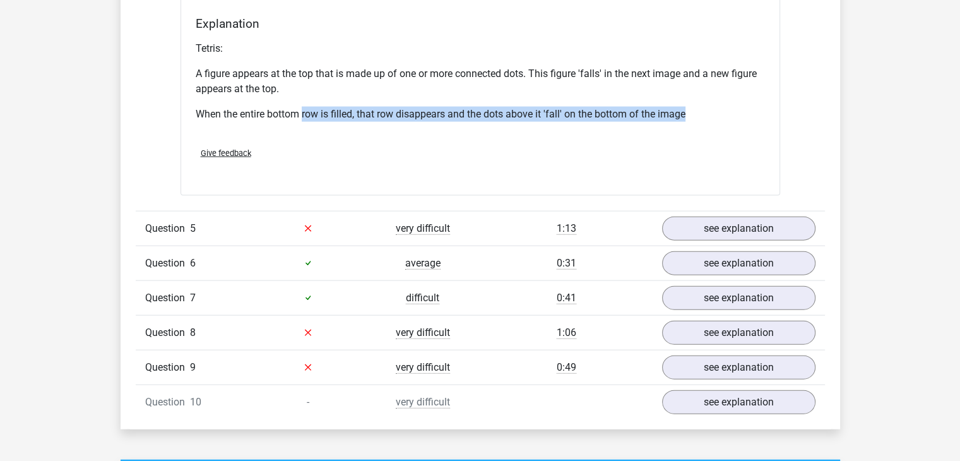
scroll to position [2780, 0]
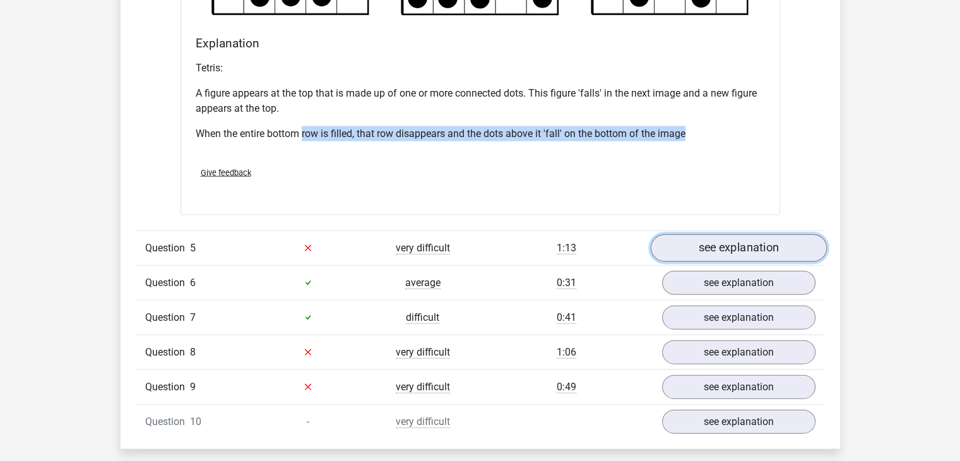
click at [802, 246] on link "see explanation" at bounding box center [738, 248] width 176 height 28
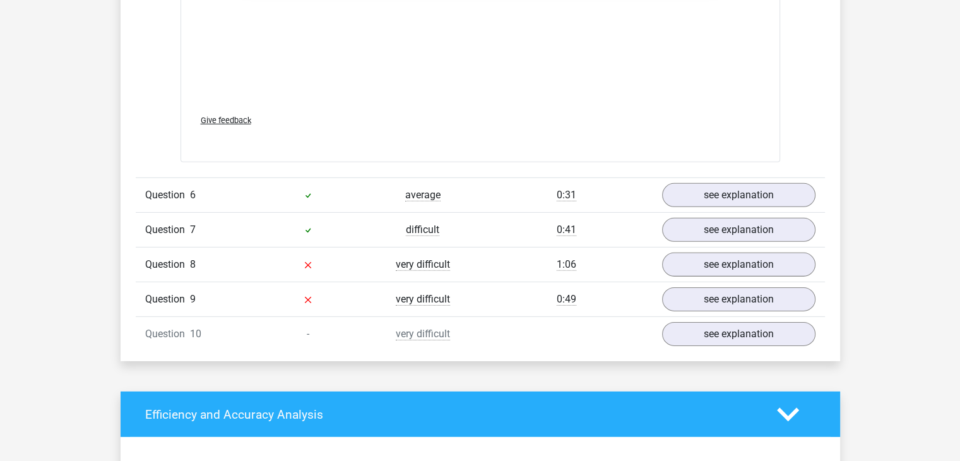
scroll to position [3916, 0]
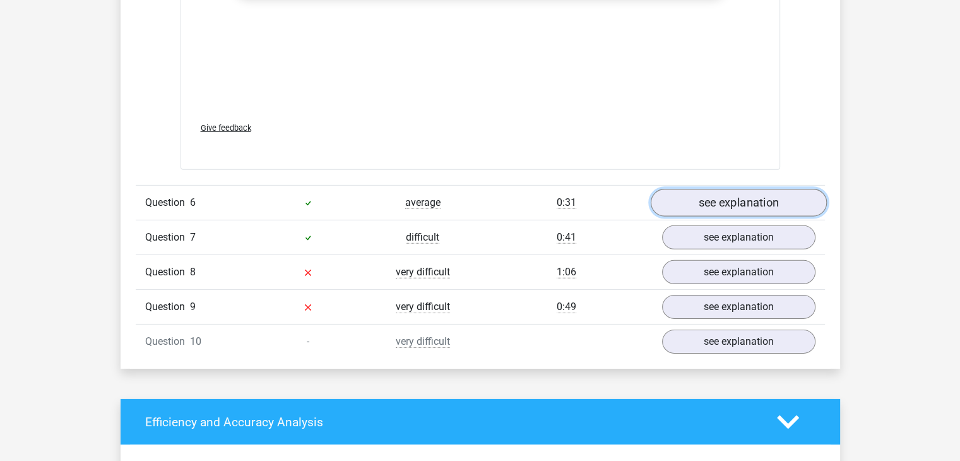
click at [771, 208] on link "see explanation" at bounding box center [738, 203] width 176 height 28
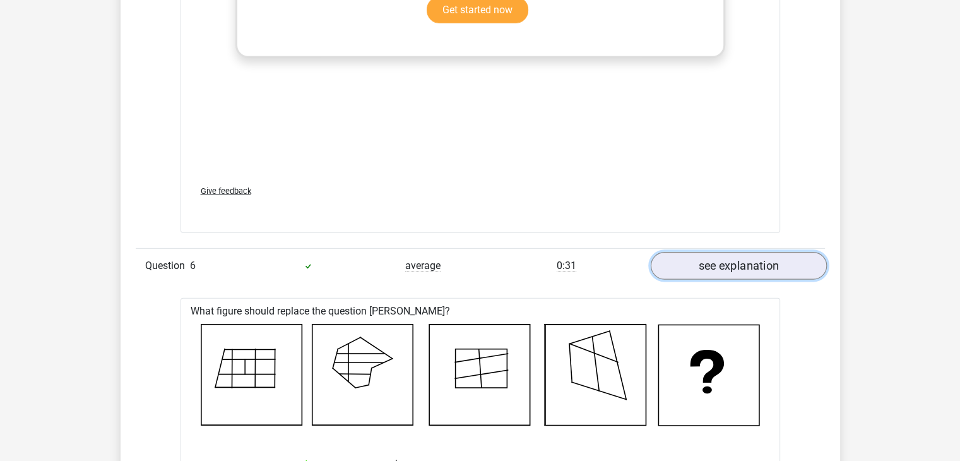
click at [707, 268] on link "see explanation" at bounding box center [738, 267] width 176 height 28
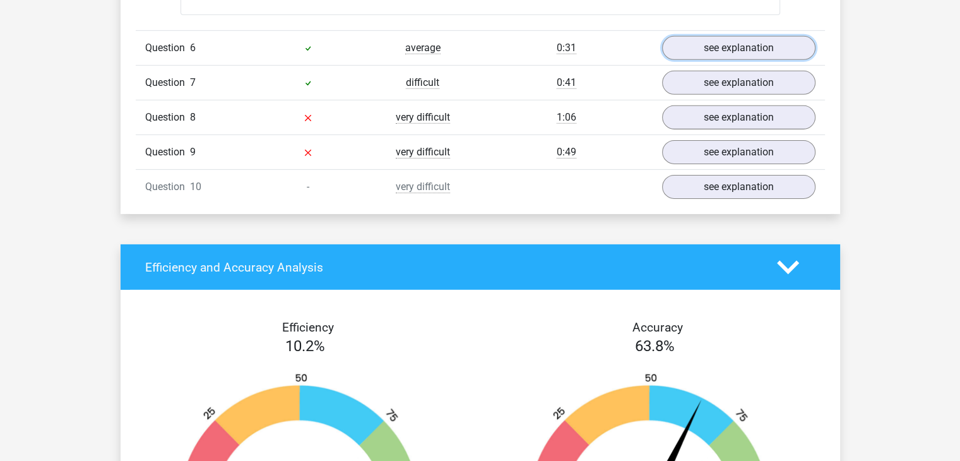
scroll to position [3979, 0]
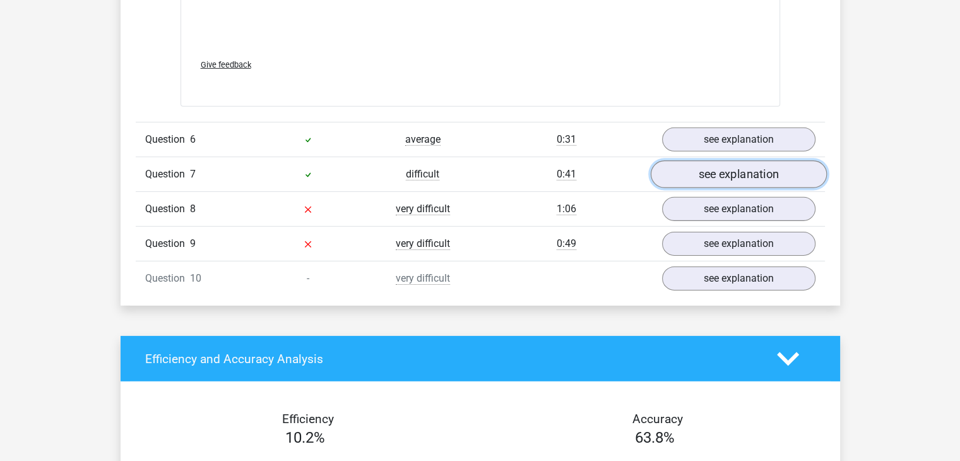
click at [722, 169] on link "see explanation" at bounding box center [738, 175] width 176 height 28
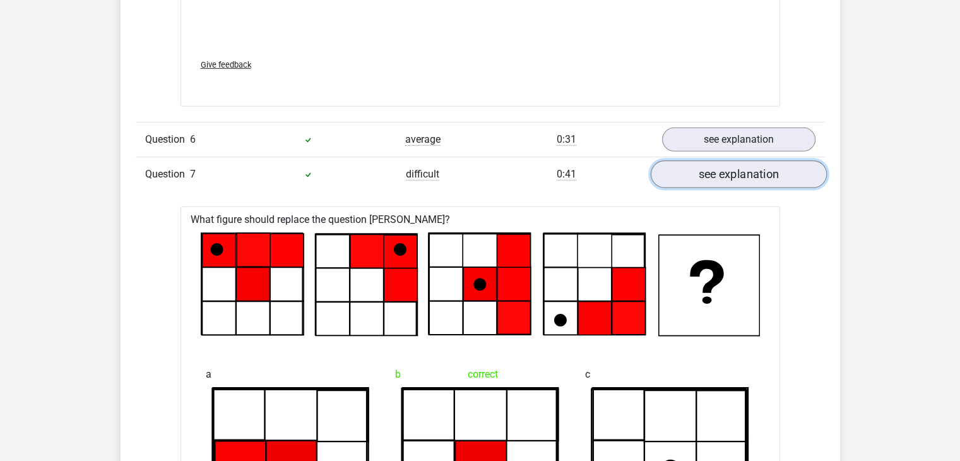
click at [722, 169] on link "see explanation" at bounding box center [738, 175] width 176 height 28
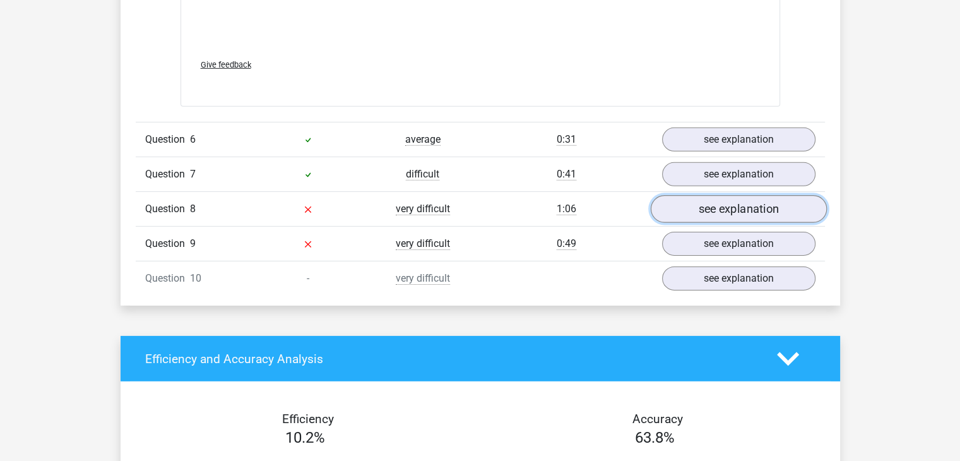
click at [737, 207] on link "see explanation" at bounding box center [738, 210] width 176 height 28
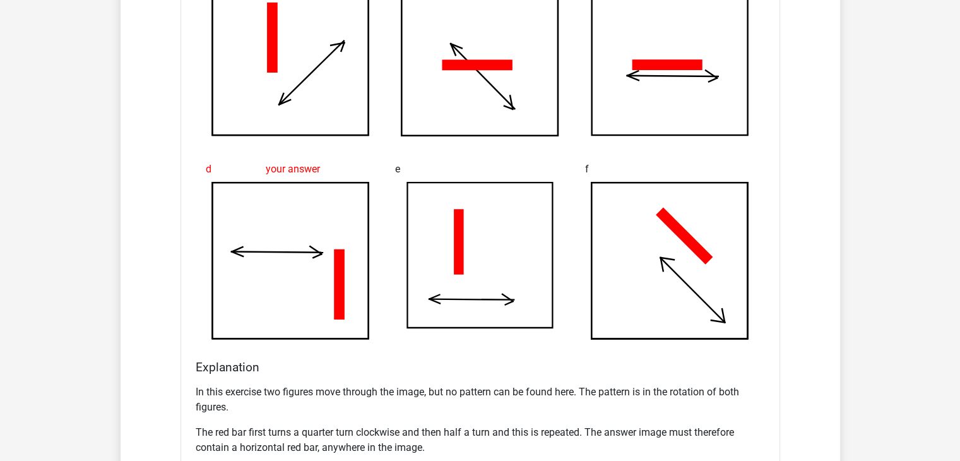
scroll to position [4484, 0]
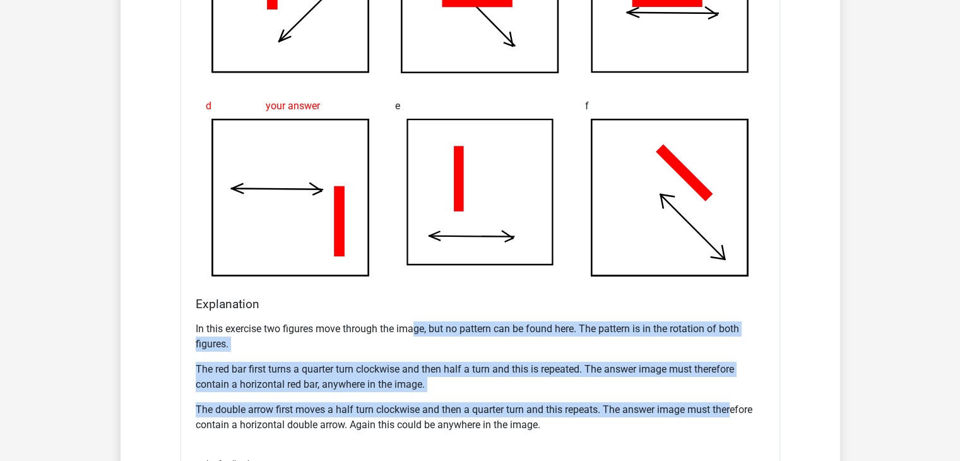
drag, startPoint x: 515, startPoint y: 314, endPoint x: 734, endPoint y: 386, distance: 230.6
click at [732, 388] on div "In this exercise two figures move through the image, but no pattern can be foun…" at bounding box center [480, 381] width 569 height 131
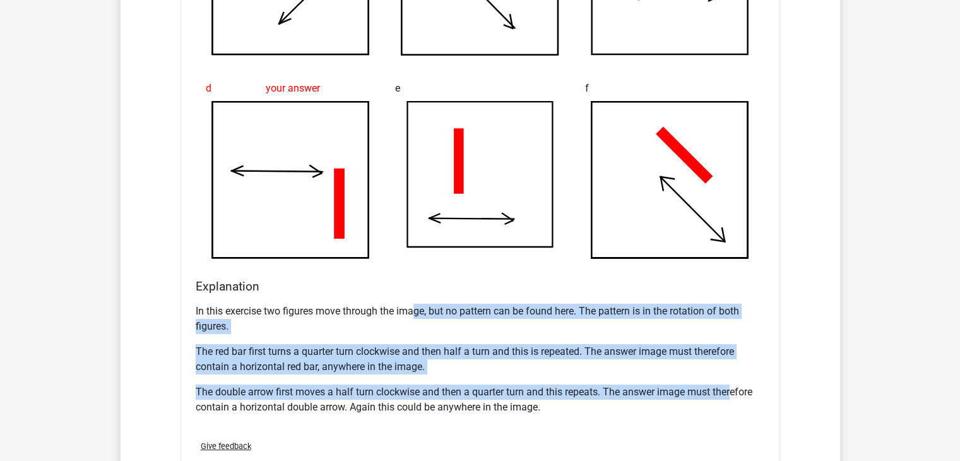
scroll to position [4547, 0]
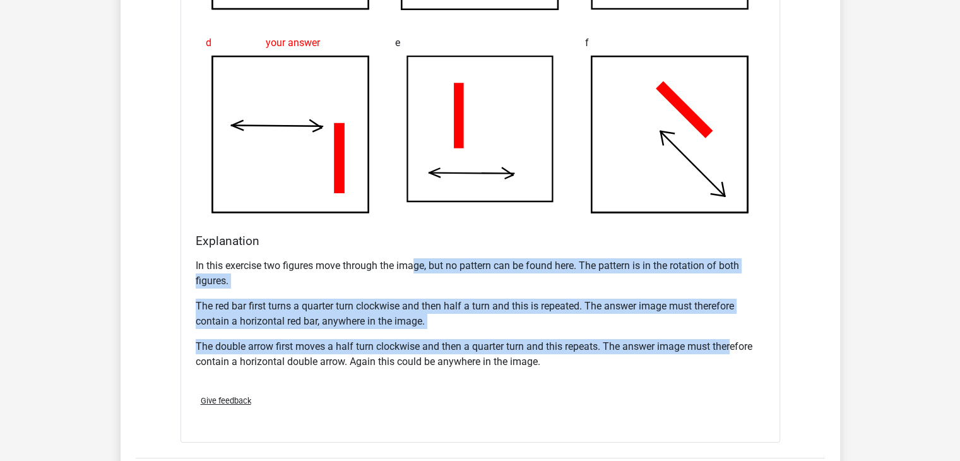
click at [633, 316] on p "The red bar first turns a quarter turn clockwise and then half a turn and this …" at bounding box center [480, 314] width 569 height 30
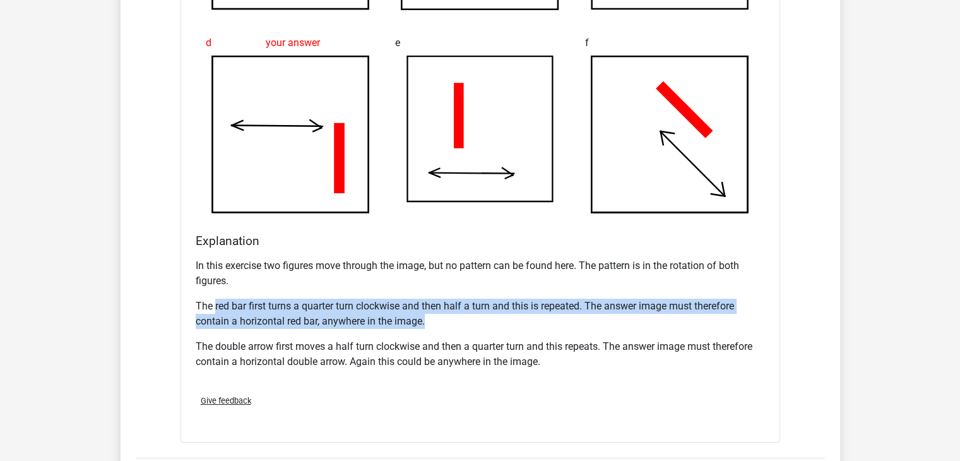
drag, startPoint x: 354, startPoint y: 309, endPoint x: 494, endPoint y: 313, distance: 140.8
click at [494, 313] on p "The red bar first turns a quarter turn clockwise and then half a turn and this …" at bounding box center [480, 314] width 569 height 30
drag, startPoint x: 499, startPoint y: 311, endPoint x: 321, endPoint y: 297, distance: 178.0
click at [321, 299] on p "The red bar first turns a quarter turn clockwise and then half a turn and this …" at bounding box center [480, 314] width 569 height 30
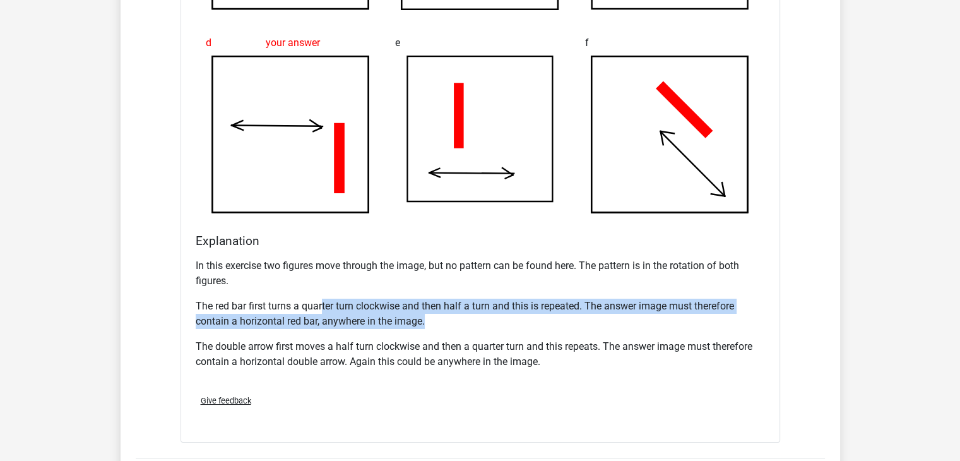
click at [321, 299] on p "The red bar first turns a quarter turn clockwise and then half a turn and this …" at bounding box center [480, 314] width 569 height 30
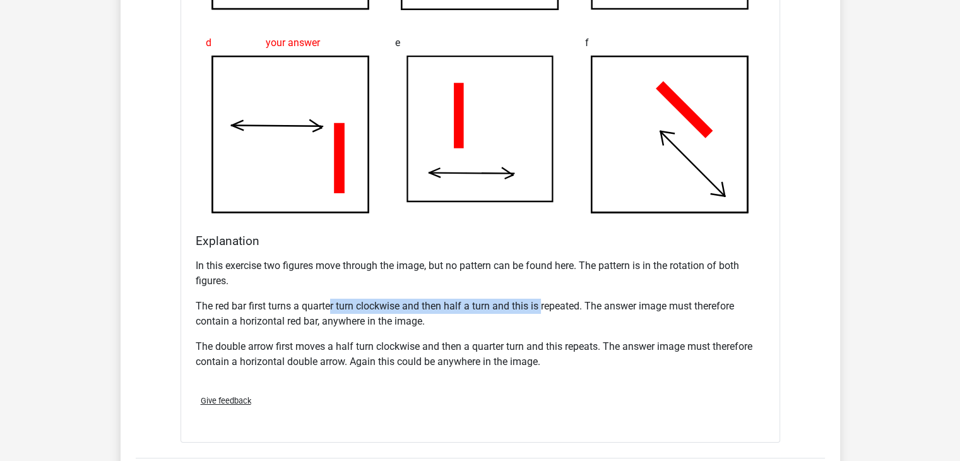
drag, startPoint x: 398, startPoint y: 298, endPoint x: 544, endPoint y: 306, distance: 146.0
click at [544, 306] on p "The red bar first turns a quarter turn clockwise and then half a turn and this …" at bounding box center [480, 314] width 569 height 30
drag, startPoint x: 624, startPoint y: 305, endPoint x: 323, endPoint y: 301, distance: 300.5
click at [323, 301] on p "The red bar first turns a quarter turn clockwise and then half a turn and this …" at bounding box center [480, 314] width 569 height 30
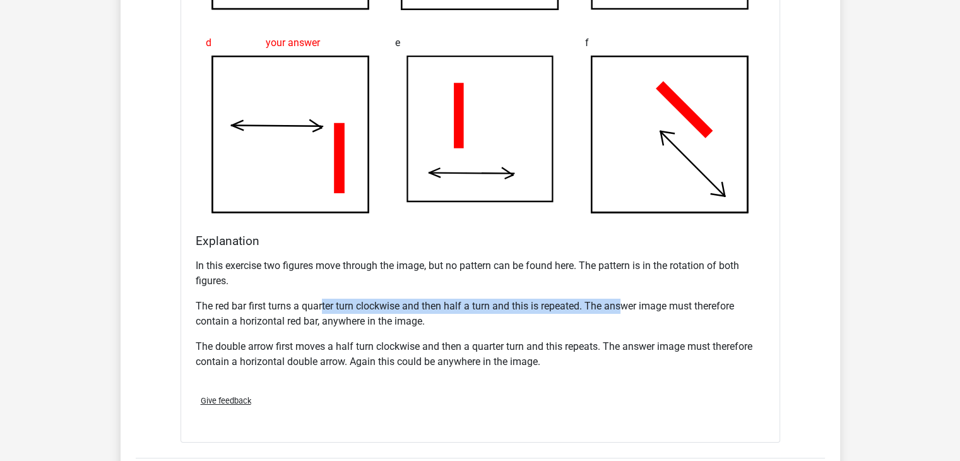
click at [324, 300] on p "The red bar first turns a quarter turn clockwise and then half a turn and this …" at bounding box center [480, 314] width 569 height 30
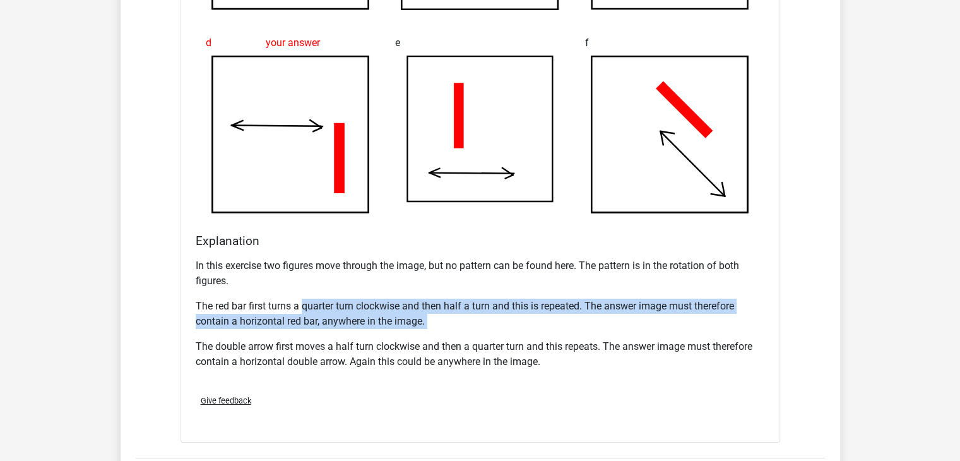
drag, startPoint x: 324, startPoint y: 300, endPoint x: 577, endPoint y: 315, distance: 253.6
click at [577, 315] on p "The red bar first turns a quarter turn clockwise and then half a turn and this …" at bounding box center [480, 314] width 569 height 30
drag, startPoint x: 577, startPoint y: 315, endPoint x: 257, endPoint y: 299, distance: 320.5
click at [257, 299] on p "The red bar first turns a quarter turn clockwise and then half a turn and this …" at bounding box center [480, 314] width 569 height 30
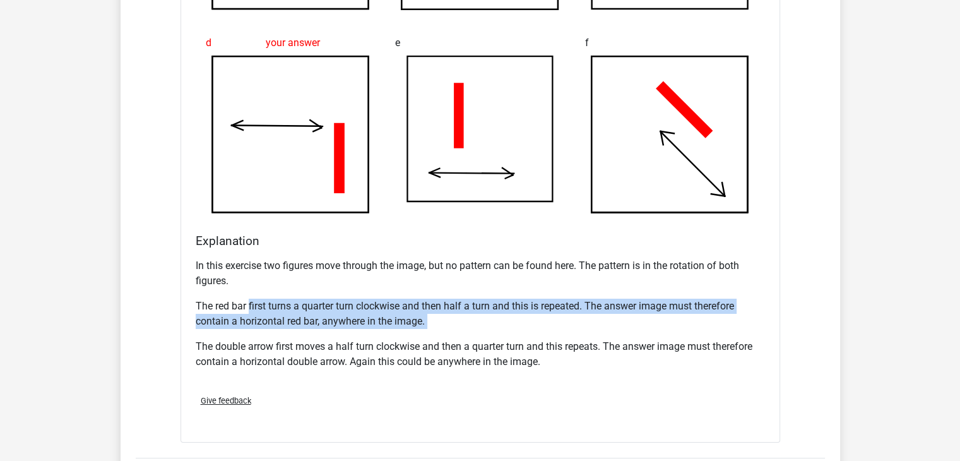
click at [258, 299] on p "The red bar first turns a quarter turn clockwise and then half a turn and this …" at bounding box center [480, 314] width 569 height 30
click at [614, 316] on p "The red bar first turns a quarter turn clockwise and then half a turn and this …" at bounding box center [480, 314] width 569 height 30
drag, startPoint x: 737, startPoint y: 314, endPoint x: 259, endPoint y: 295, distance: 478.3
click at [259, 299] on p "The red bar first turns a quarter turn clockwise and then half a turn and this …" at bounding box center [480, 314] width 569 height 30
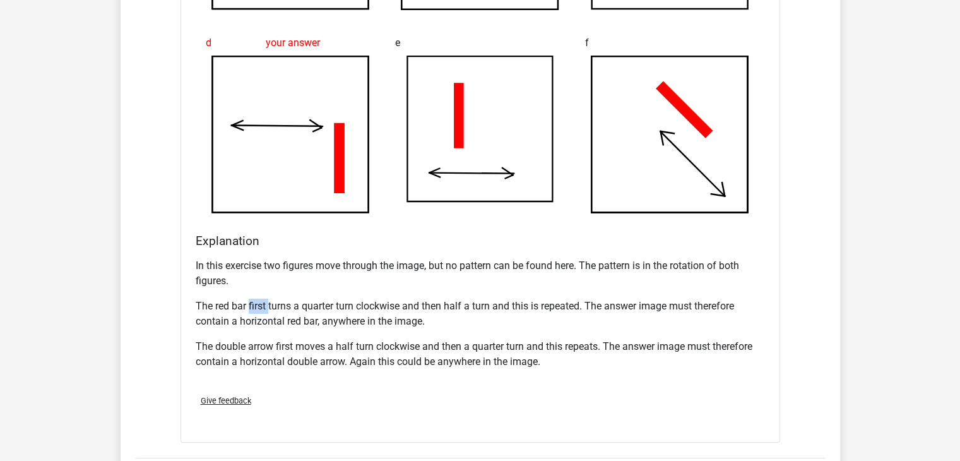
click at [259, 299] on p "The red bar first turns a quarter turn clockwise and then half a turn and this …" at bounding box center [480, 314] width 569 height 30
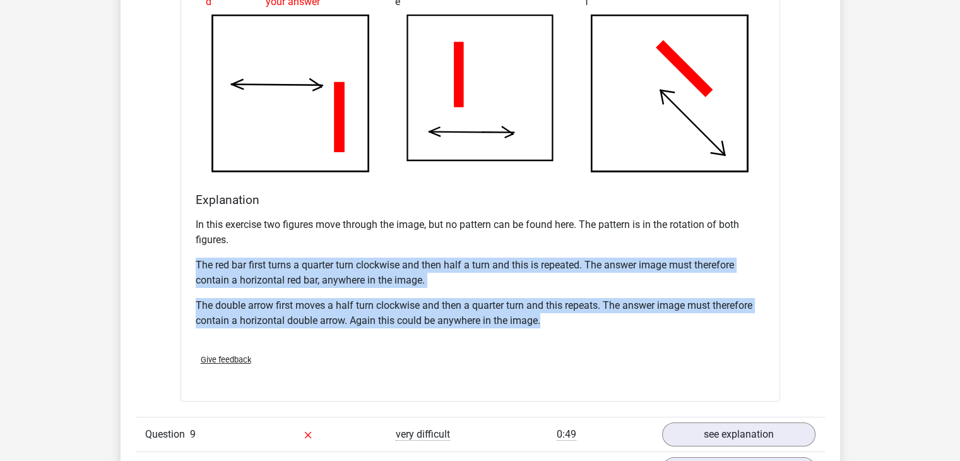
drag, startPoint x: 187, startPoint y: 294, endPoint x: 563, endPoint y: 324, distance: 377.4
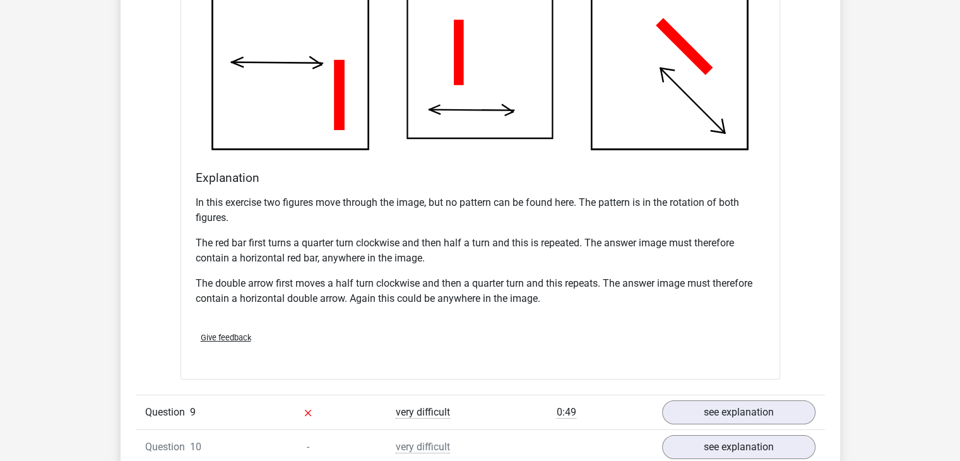
click at [563, 324] on div "Give feedback" at bounding box center [481, 337] width 580 height 32
drag, startPoint x: 563, startPoint y: 324, endPoint x: 551, endPoint y: 321, distance: 12.9
click at [551, 321] on div "Give feedback" at bounding box center [481, 337] width 580 height 32
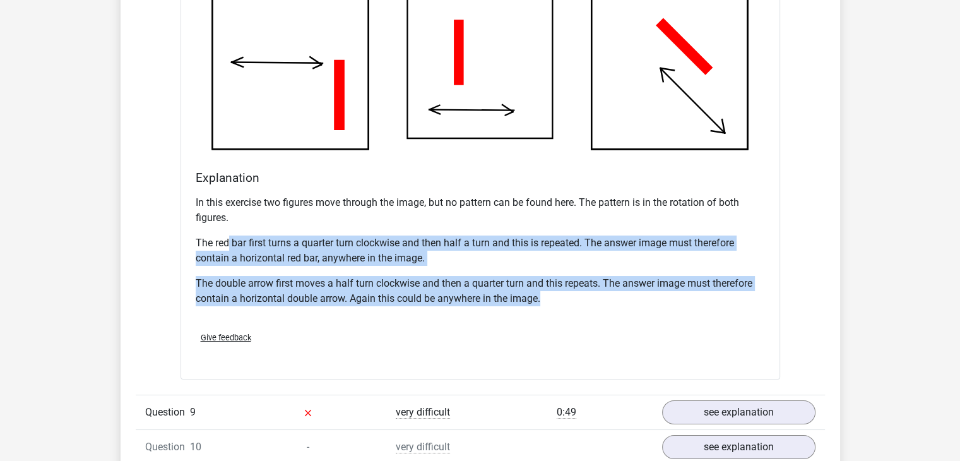
drag, startPoint x: 227, startPoint y: 236, endPoint x: 694, endPoint y: 298, distance: 470.6
click at [694, 298] on div "In this exercise two figures move through the image, but no pattern can be foun…" at bounding box center [480, 255] width 569 height 131
click at [713, 301] on p "The double arrow first moves a half turn clockwise and then a quarter turn and …" at bounding box center [480, 291] width 569 height 30
drag, startPoint x: 563, startPoint y: 266, endPoint x: 182, endPoint y: 210, distance: 384.8
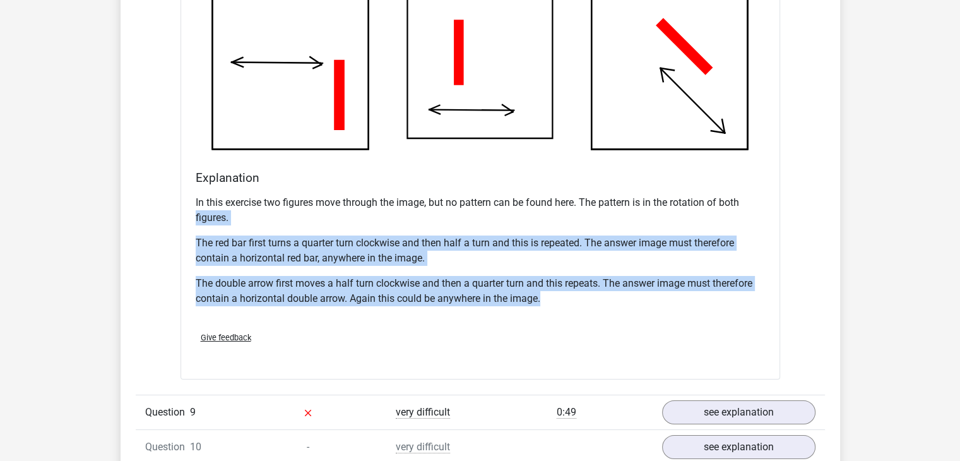
drag, startPoint x: 263, startPoint y: 235, endPoint x: 513, endPoint y: 299, distance: 257.9
click at [513, 299] on div "In this exercise two figures move through the image, but no pattern can be foun…" at bounding box center [480, 255] width 569 height 131
click at [341, 263] on div "In this exercise two figures move through the image, but no pattern can be foun…" at bounding box center [480, 255] width 569 height 131
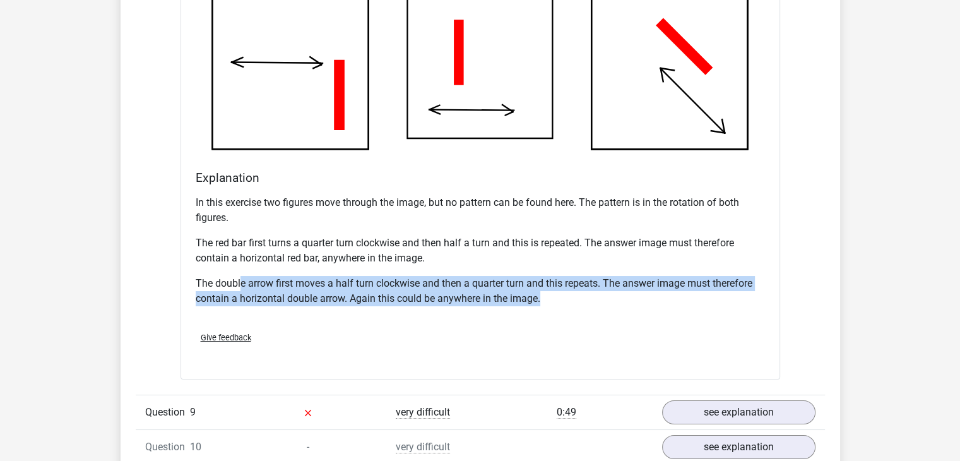
drag, startPoint x: 241, startPoint y: 268, endPoint x: 567, endPoint y: 301, distance: 328.0
click at [567, 301] on div "In this exercise two figures move through the image, but no pattern can be foun…" at bounding box center [480, 255] width 569 height 131
click at [567, 301] on p "The double arrow first moves a half turn clockwise and then a quarter turn and …" at bounding box center [480, 291] width 569 height 30
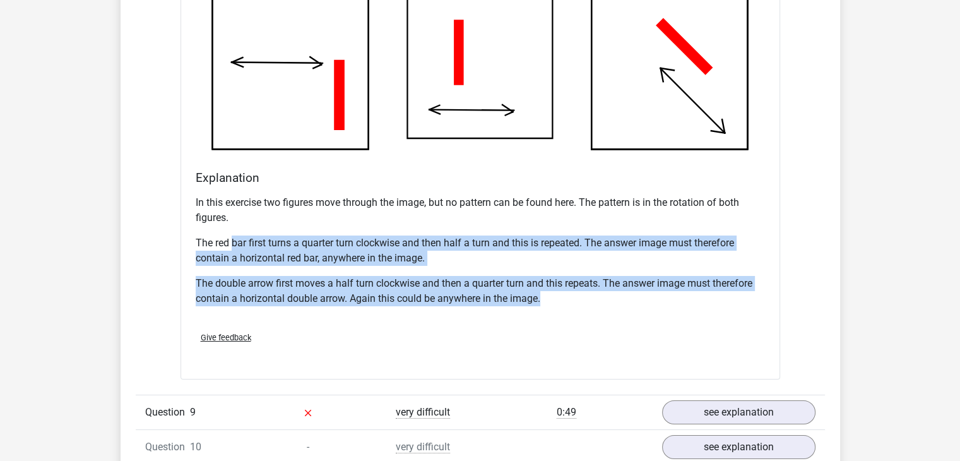
drag, startPoint x: 567, startPoint y: 301, endPoint x: 230, endPoint y: 241, distance: 342.4
click at [230, 241] on div "In this exercise two figures move through the image, but no pattern can be foun…" at bounding box center [480, 255] width 569 height 131
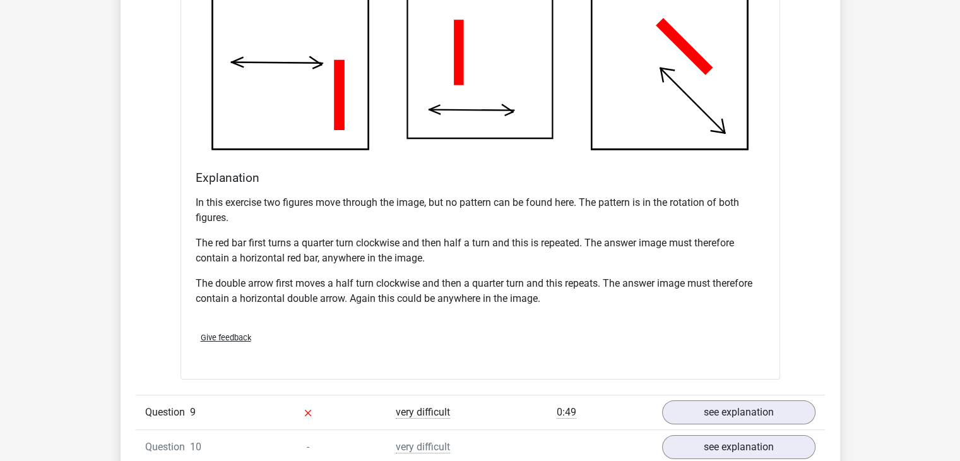
click at [230, 241] on p "The red bar first turns a quarter turn clockwise and then half a turn and this …" at bounding box center [480, 250] width 569 height 30
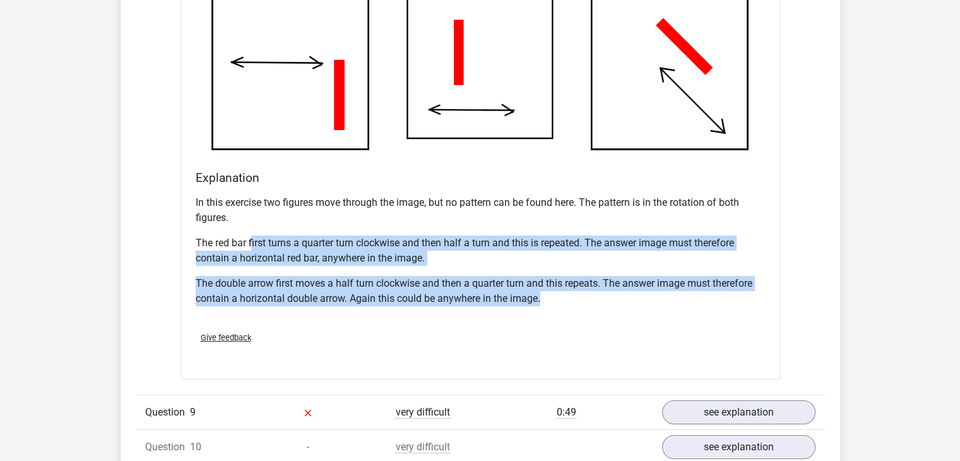
drag, startPoint x: 251, startPoint y: 223, endPoint x: 570, endPoint y: 316, distance: 332.2
click at [570, 316] on div "In this exercise two figures move through the image, but no pattern can be foun…" at bounding box center [480, 255] width 569 height 131
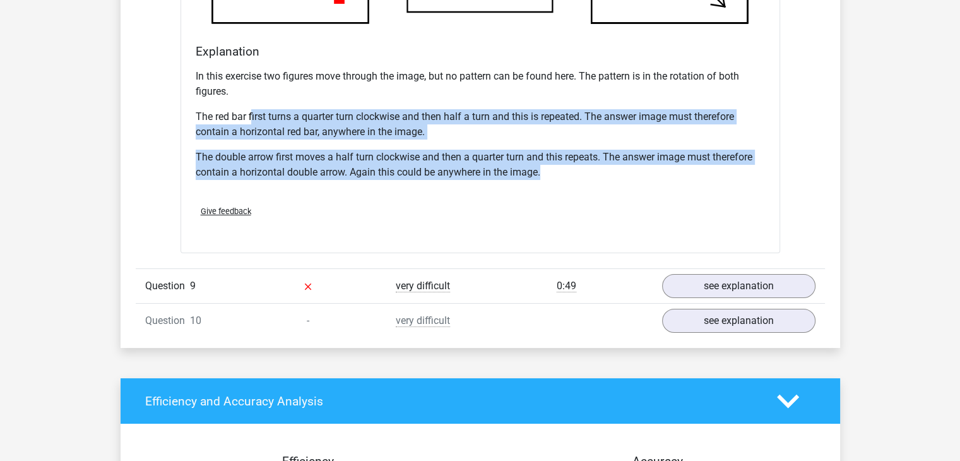
scroll to position [4674, 0]
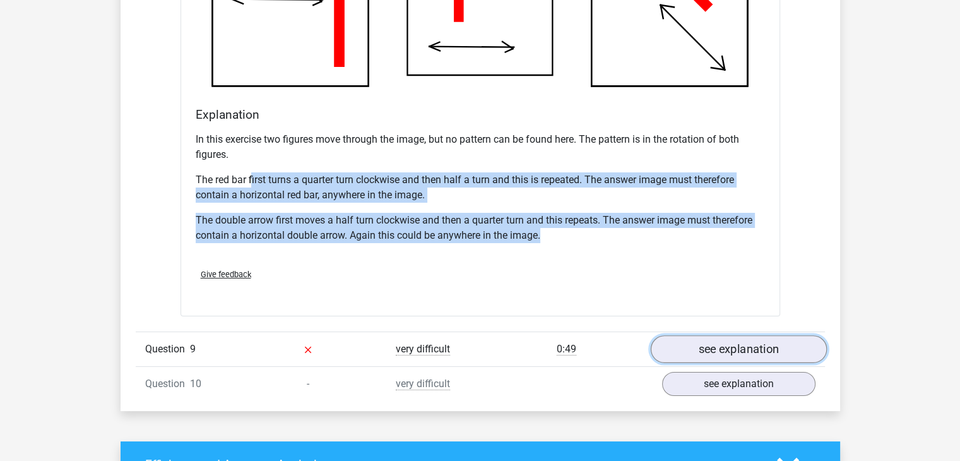
click at [773, 352] on link "see explanation" at bounding box center [738, 349] width 176 height 28
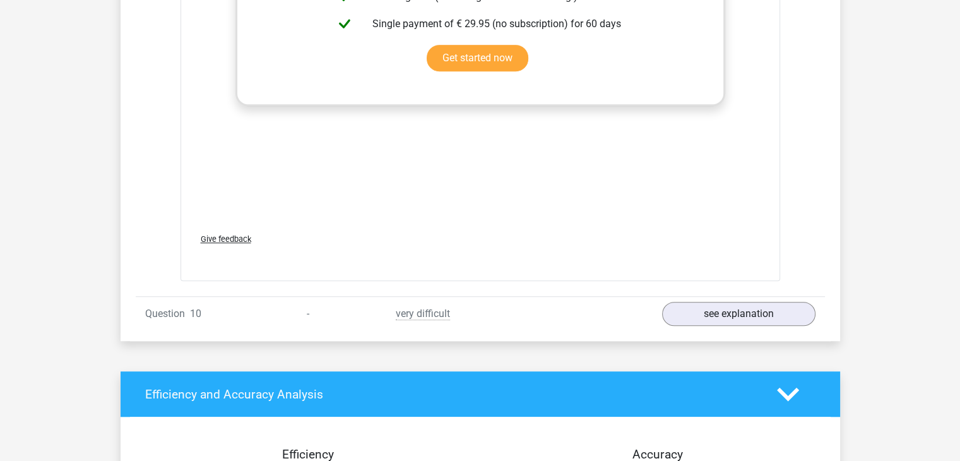
scroll to position [5826, 0]
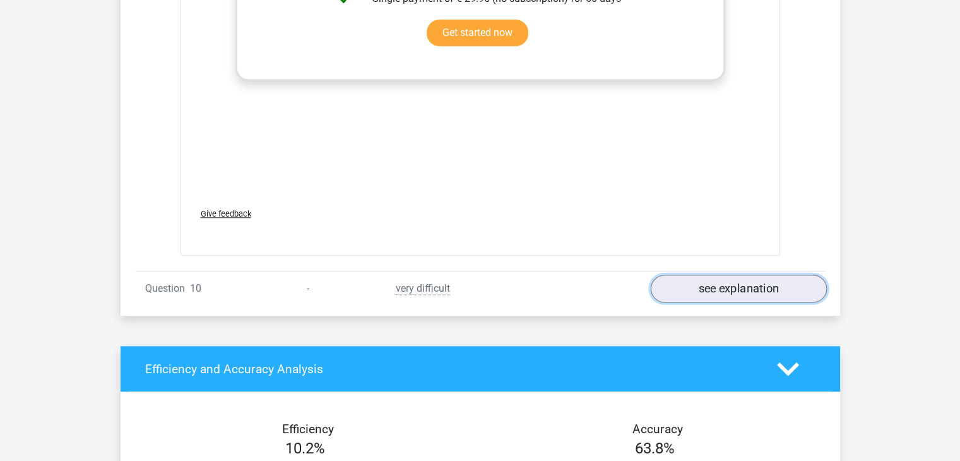
click at [747, 283] on link "see explanation" at bounding box center [738, 289] width 176 height 28
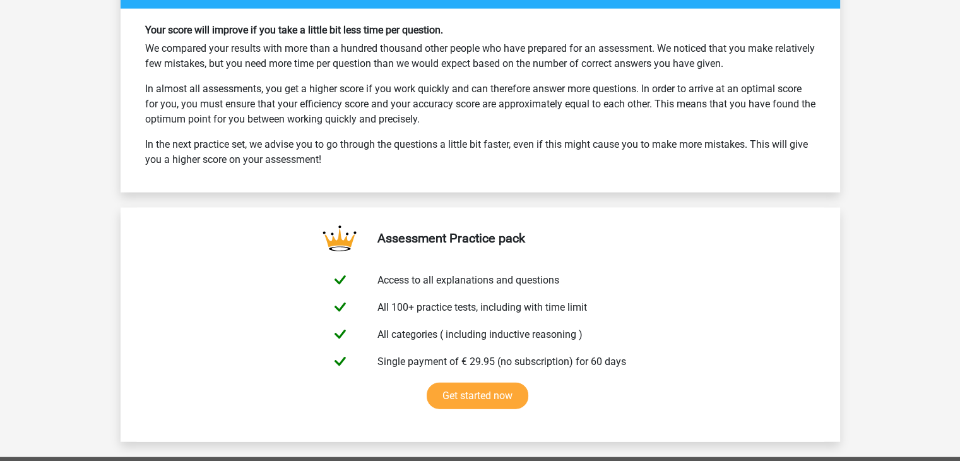
scroll to position [7619, 0]
